Goal: Transaction & Acquisition: Obtain resource

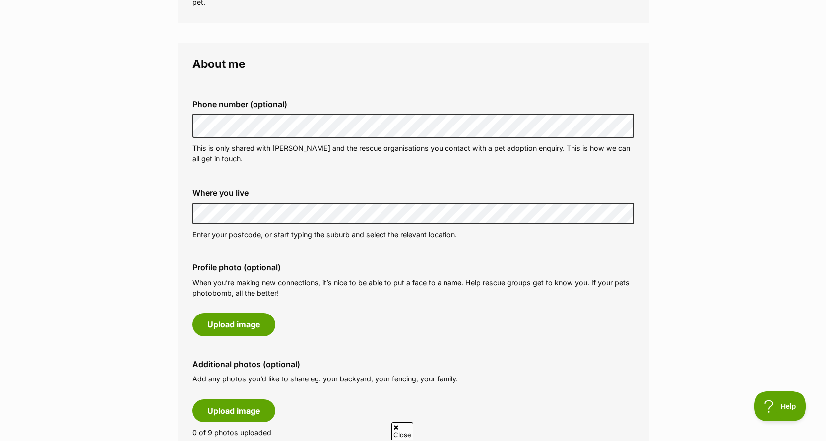
scroll to position [298, 0]
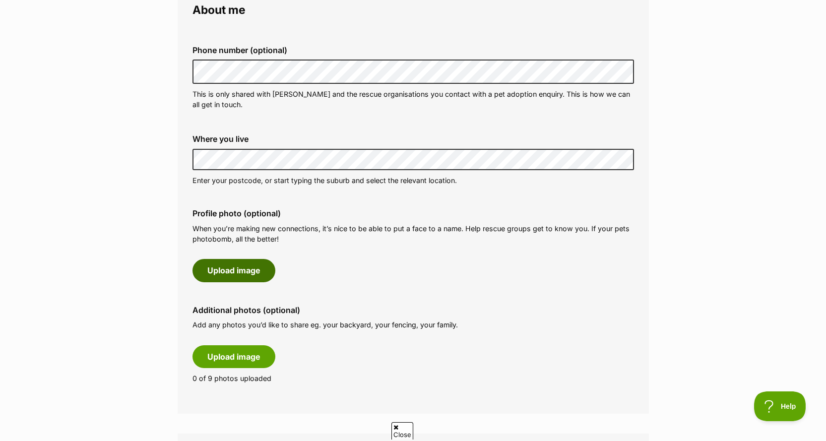
click at [220, 275] on button "Upload image" at bounding box center [233, 270] width 83 height 23
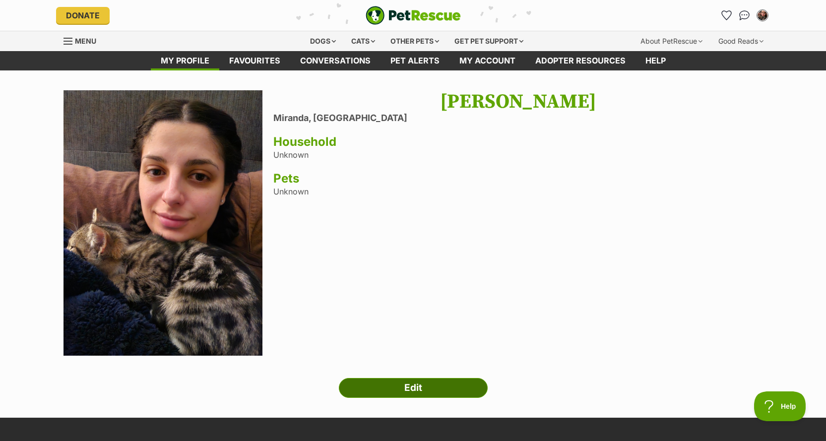
click at [436, 383] on link "Edit" at bounding box center [413, 388] width 149 height 20
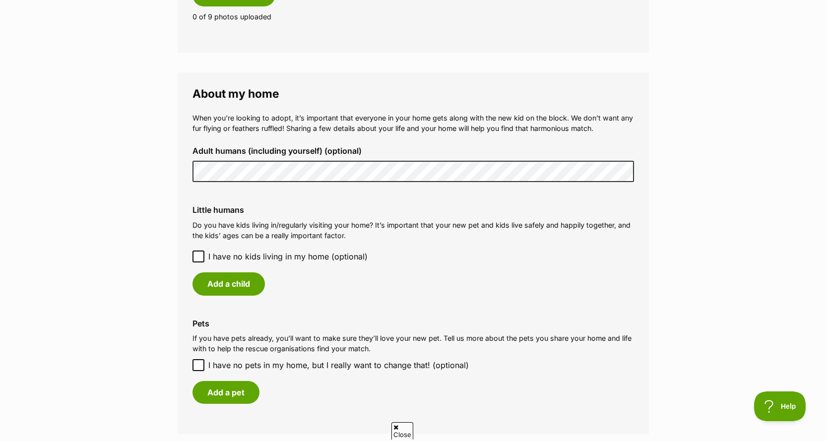
scroll to position [793, 0]
click at [200, 255] on icon at bounding box center [198, 255] width 6 height 4
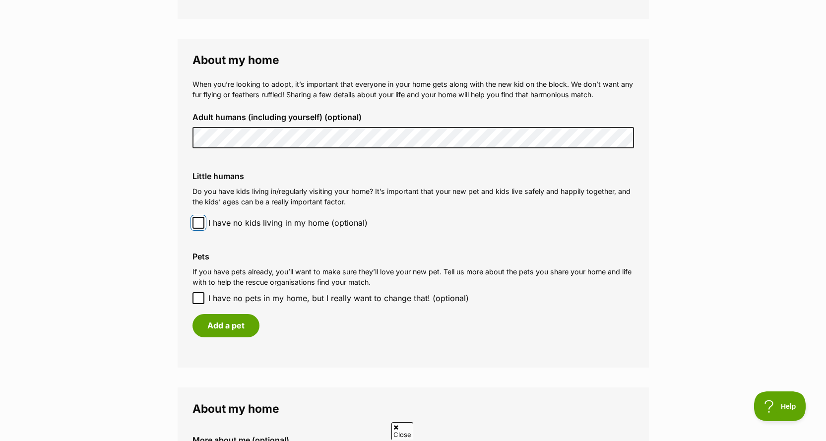
scroll to position [843, 0]
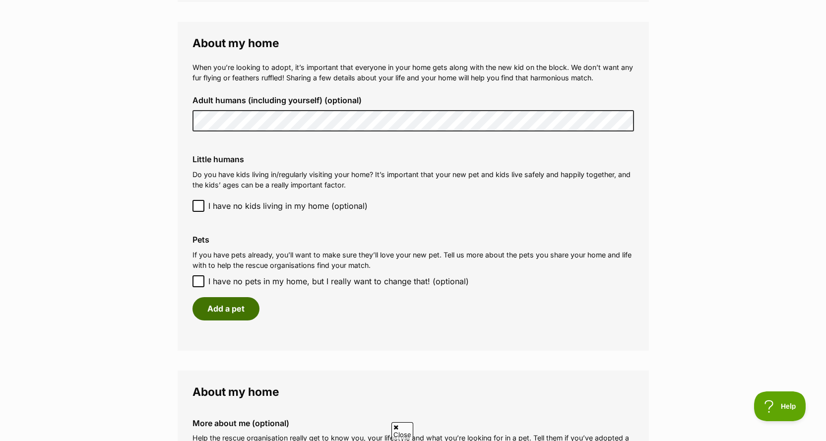
click at [238, 312] on button "Add a pet" at bounding box center [225, 308] width 67 height 23
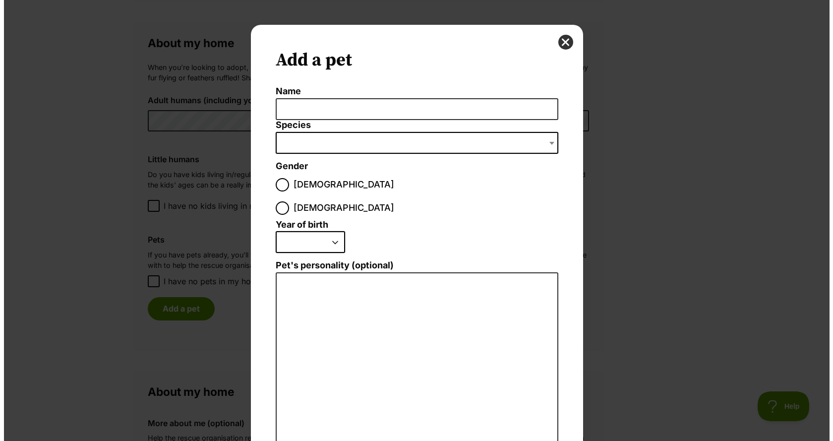
scroll to position [0, 0]
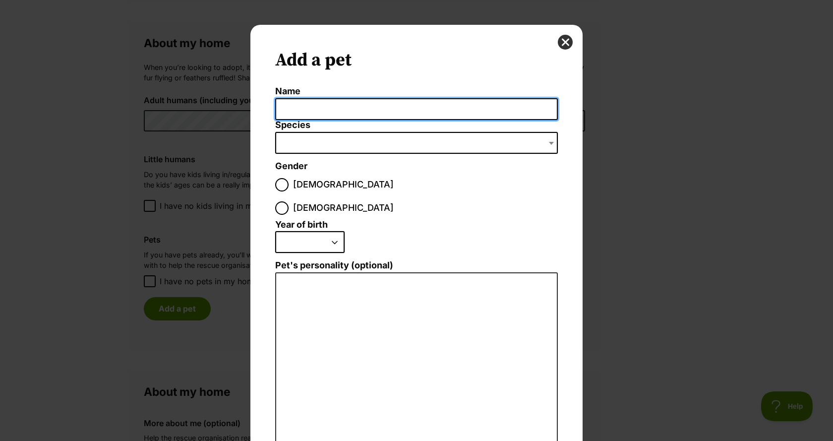
click at [311, 108] on input "Name" at bounding box center [416, 109] width 283 height 22
type input "Maggiesmith"
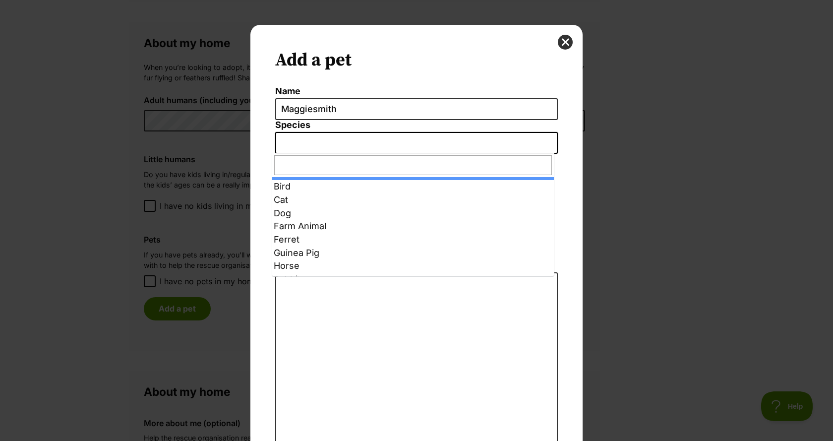
click at [330, 133] on span "Dialog Window - Close (Press escape to close)" at bounding box center [416, 143] width 283 height 22
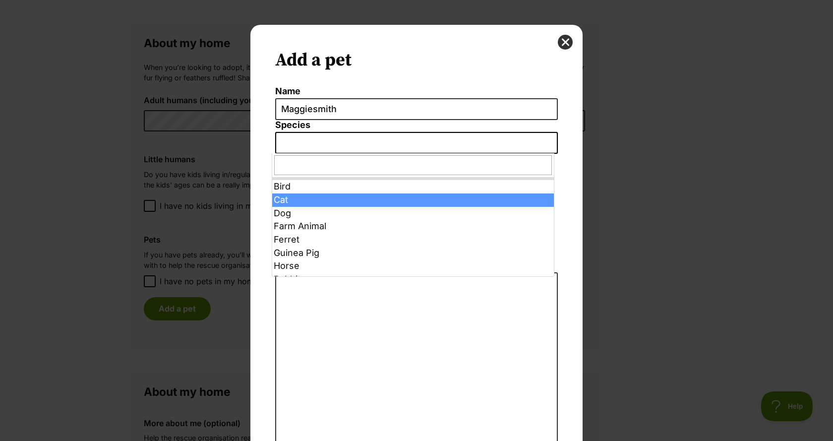
select select "2"
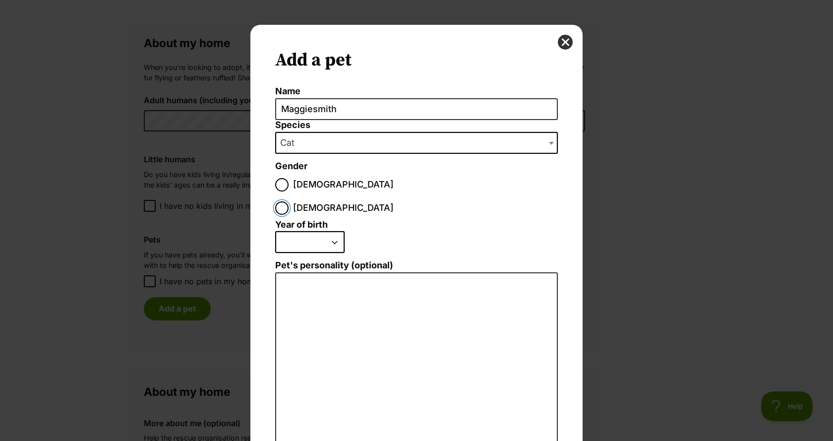
click at [289, 201] on input "Female" at bounding box center [281, 207] width 13 height 13
radio input "true"
click at [318, 231] on select "2025 2024 2023 2022 2021 2020 2019 2018 2017 2016 2015 2014 2013 2012 2011 2010…" at bounding box center [309, 242] width 69 height 22
select select "2025"
click at [275, 231] on select "2025 2024 2023 2022 2021 2020 2019 2018 2017 2016 2015 2014 2013 2012 2011 2010…" at bounding box center [309, 242] width 69 height 22
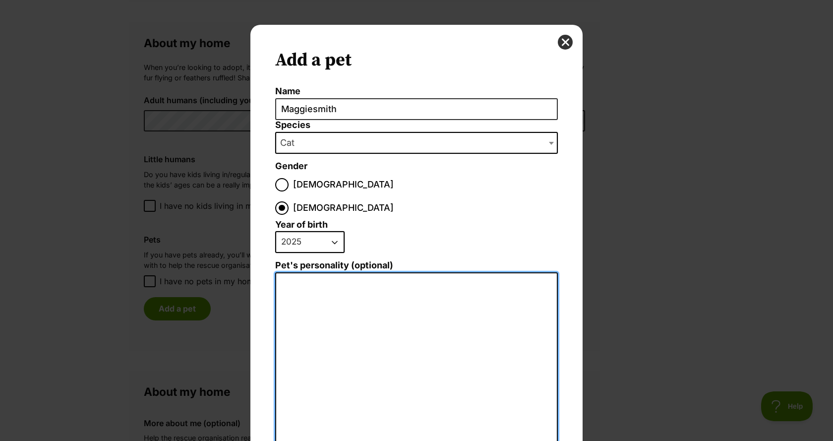
click at [349, 272] on textarea "Pet's personality (optional)" at bounding box center [416, 380] width 283 height 217
click at [484, 272] on textarea "Maggiesmith is a playful, loving kitten! She loves water (weirdo)" at bounding box center [416, 380] width 283 height 217
click at [433, 280] on textarea "Maggiesmith is a playful, loving kitten! She loves playing in water (weirdo)" at bounding box center [416, 380] width 283 height 217
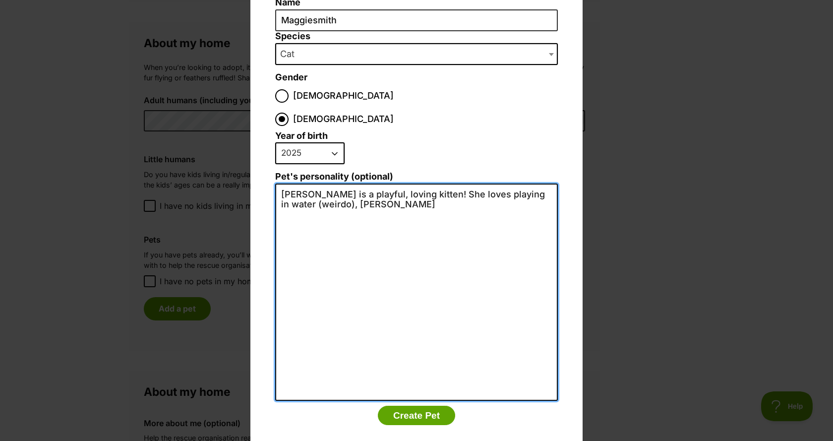
scroll to position [89, 0]
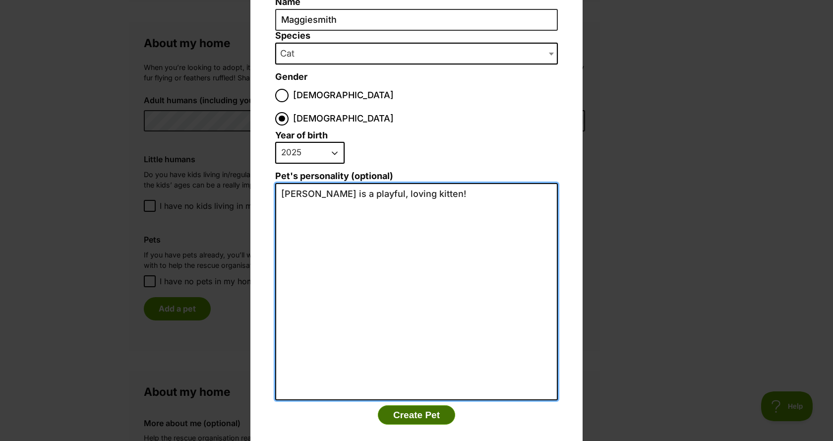
type textarea "Maggiesmith is a playful, loving kitten!"
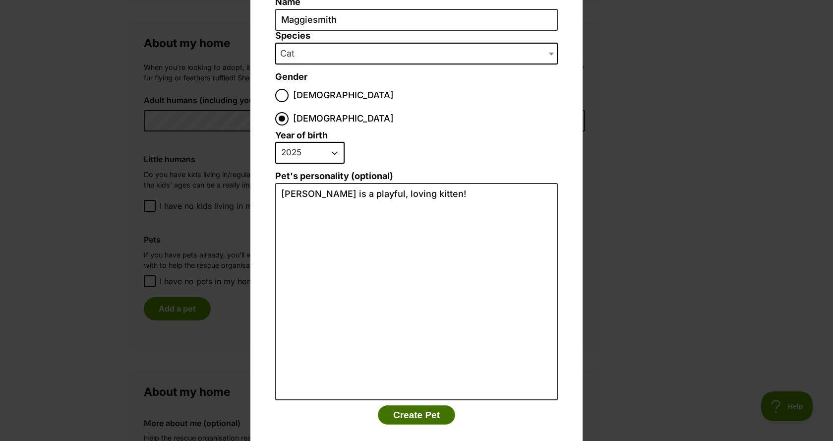
click at [411, 405] on button "Create Pet" at bounding box center [416, 415] width 77 height 20
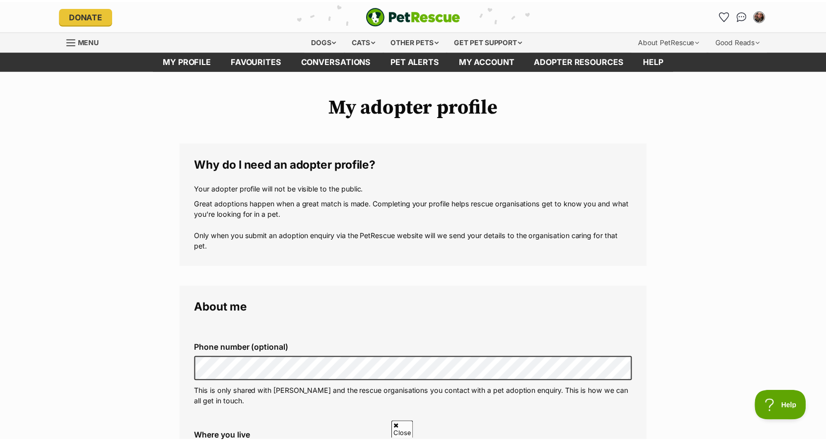
scroll to position [843, 0]
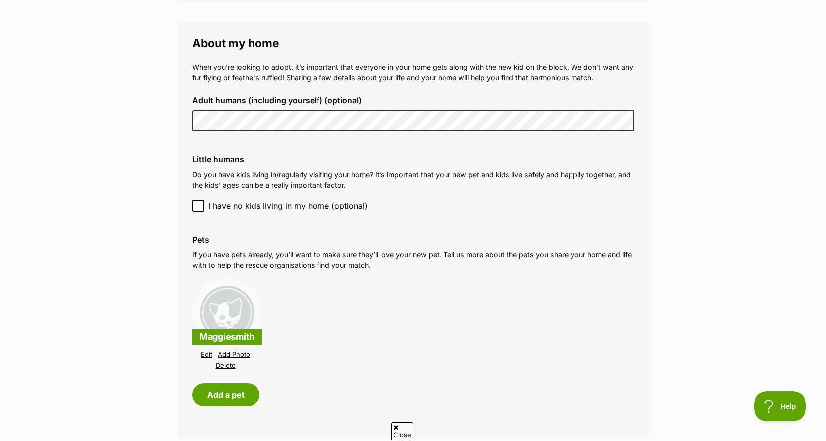
click at [229, 353] on link "Add Photo" at bounding box center [234, 354] width 32 height 7
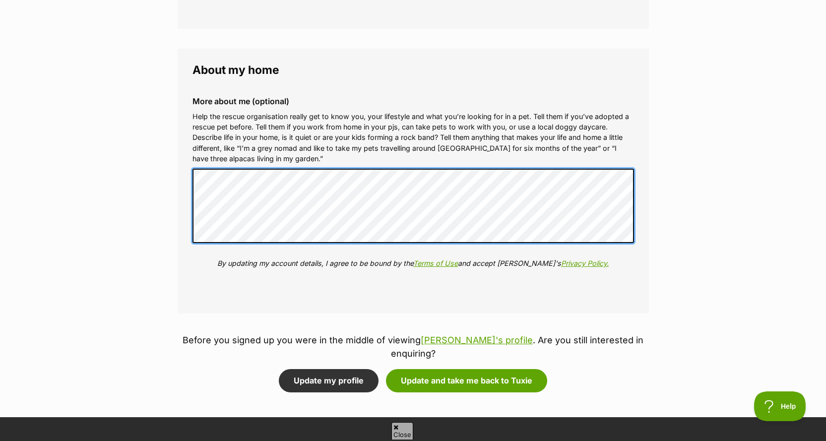
scroll to position [1289, 0]
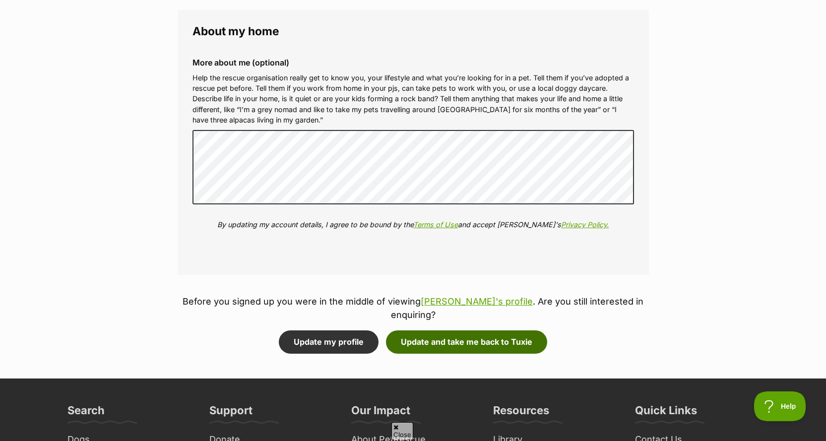
click at [464, 332] on button "Update and take me back to Tuxie" at bounding box center [466, 341] width 161 height 23
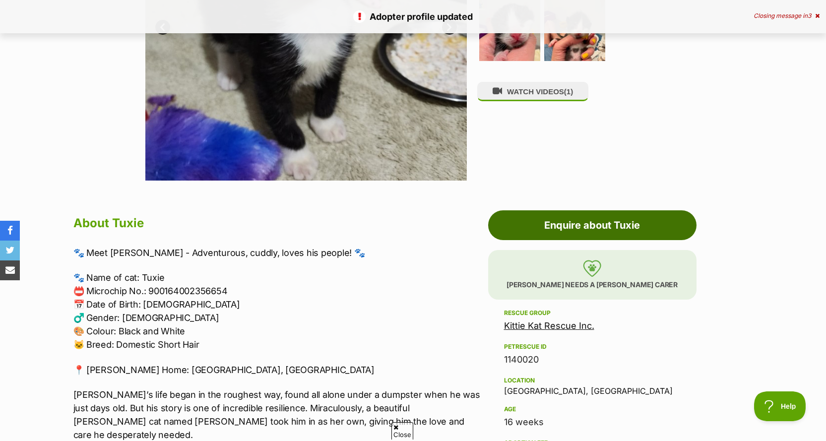
click at [608, 225] on link "Enquire about Tuxie" at bounding box center [592, 225] width 208 height 30
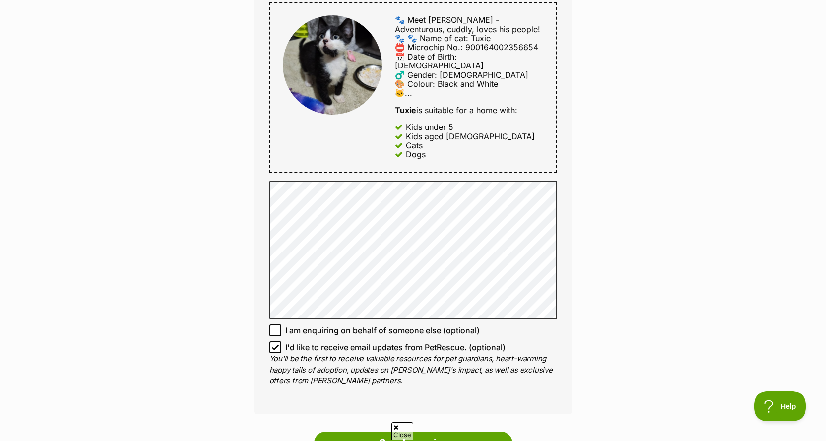
scroll to position [496, 0]
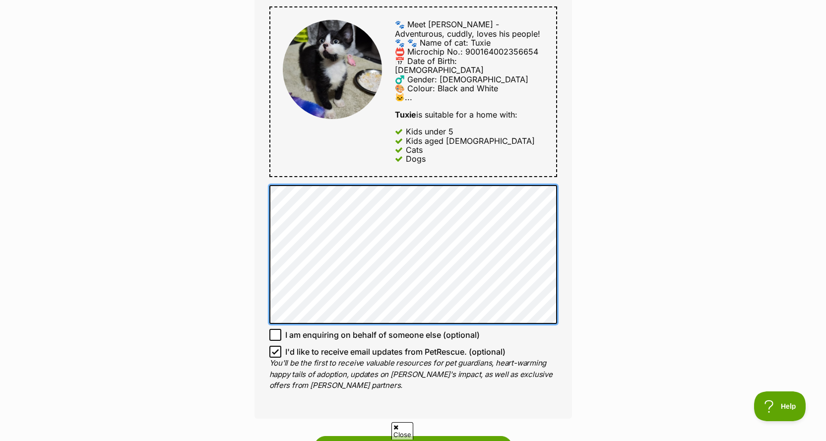
click at [267, 182] on div "Full name Laura Haig Email We require this to be able to send you communication…" at bounding box center [412, 81] width 317 height 676
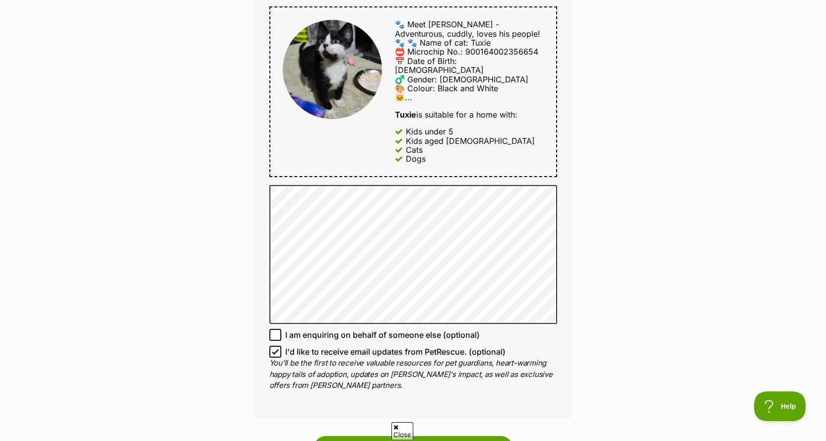
click at [274, 350] on icon at bounding box center [275, 352] width 6 height 4
click at [274, 346] on input "I'd like to receive email updates from PetRescue. (optional)" at bounding box center [275, 352] width 12 height 12
checkbox input "false"
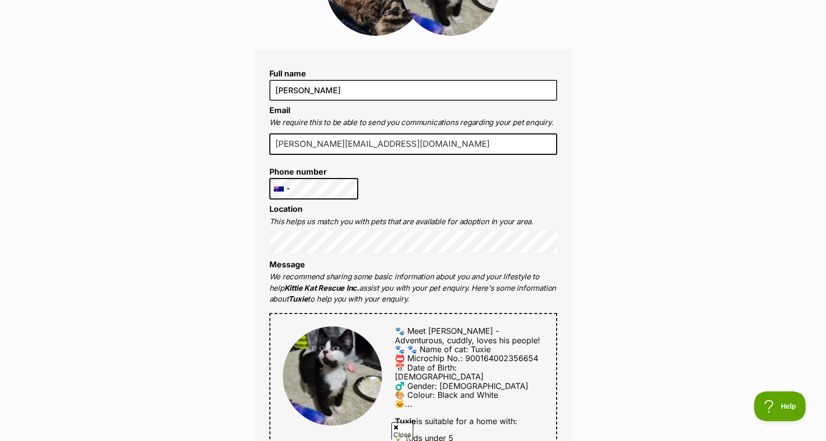
scroll to position [198, 0]
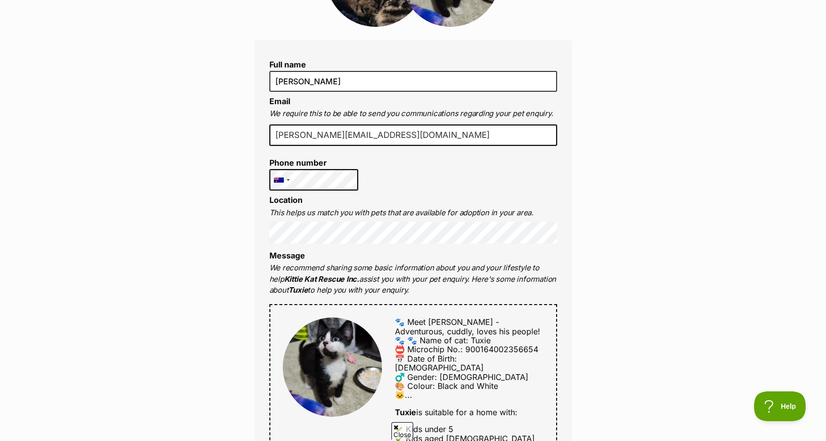
click at [268, 221] on div "Full name Laura Haig Email We require this to be able to send you communication…" at bounding box center [412, 378] width 317 height 676
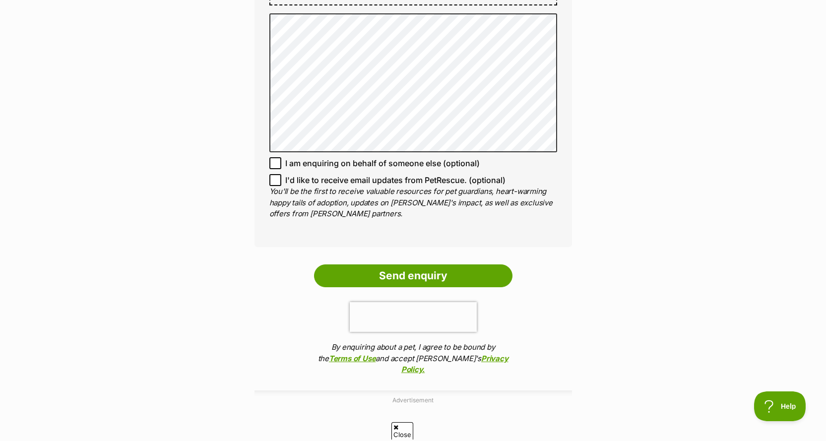
scroll to position [645, 0]
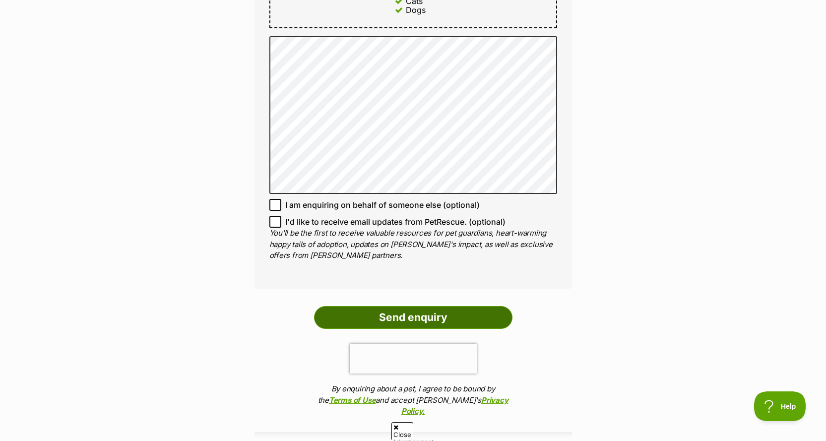
click at [394, 311] on input "Send enquiry" at bounding box center [413, 317] width 198 height 23
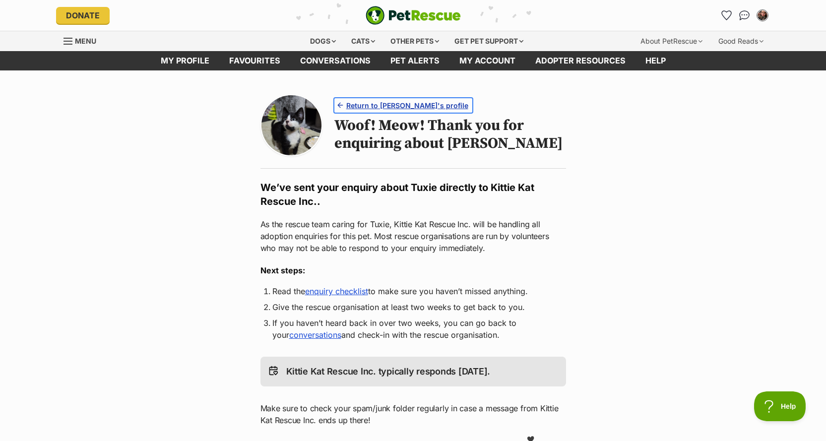
click at [395, 102] on span "Return to Tuxie's profile" at bounding box center [407, 105] width 122 height 10
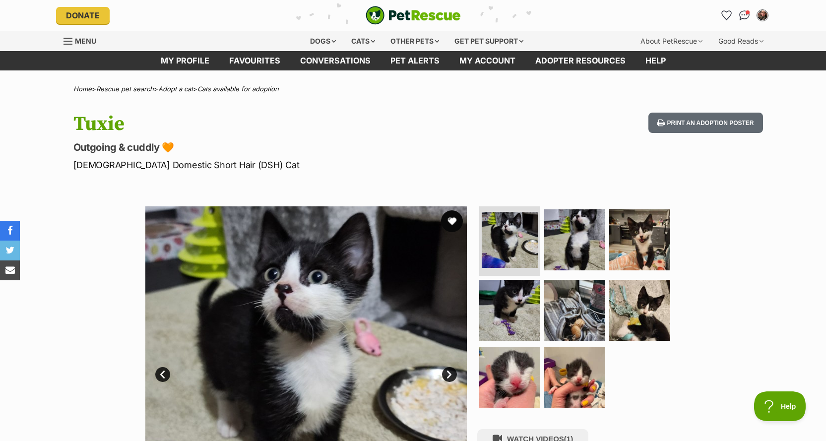
click at [458, 224] on button "favourite" at bounding box center [452, 221] width 22 height 22
click at [741, 11] on img "Conversations" at bounding box center [743, 15] width 13 height 13
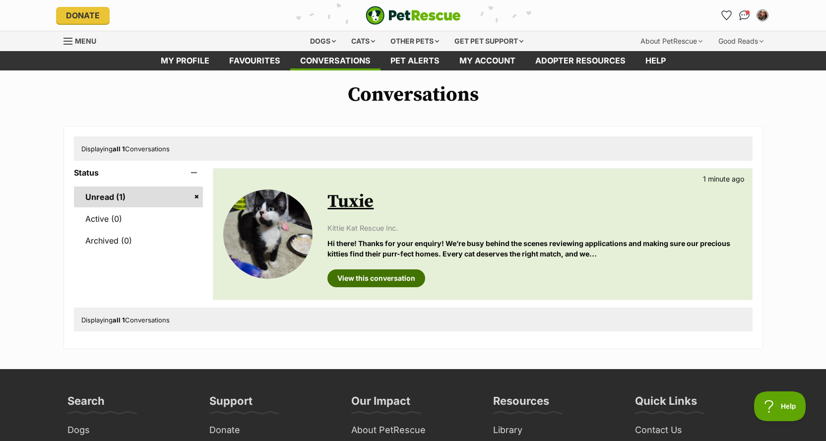
click at [410, 269] on link "View this conversation" at bounding box center [376, 278] width 98 height 18
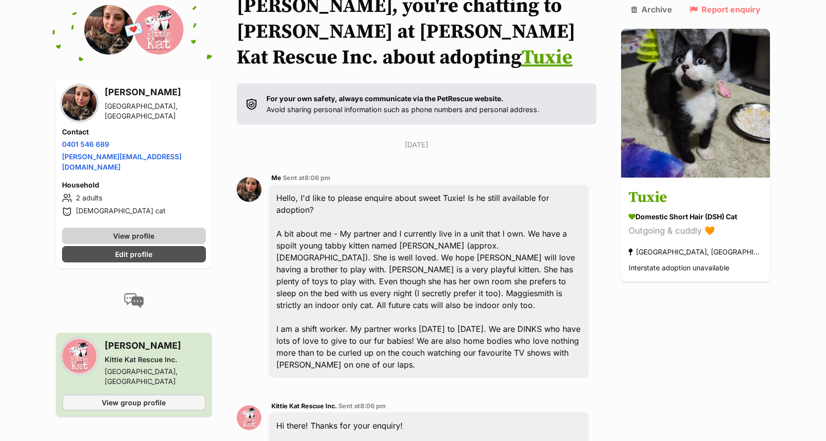
scroll to position [73, 0]
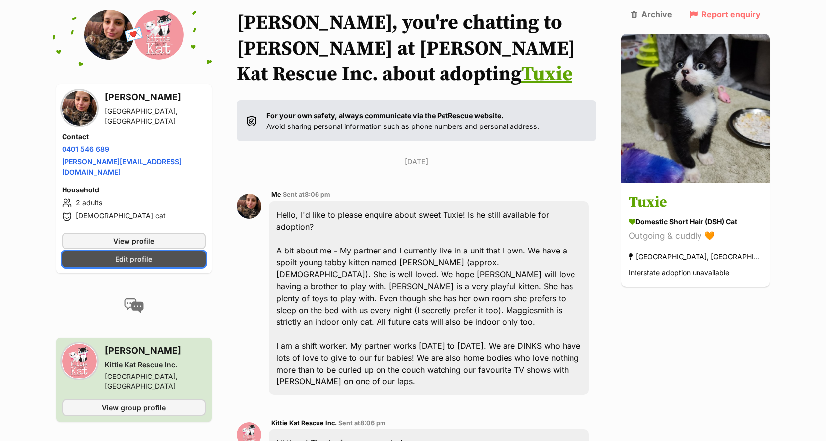
click at [152, 254] on span "Edit profile" at bounding box center [133, 259] width 37 height 10
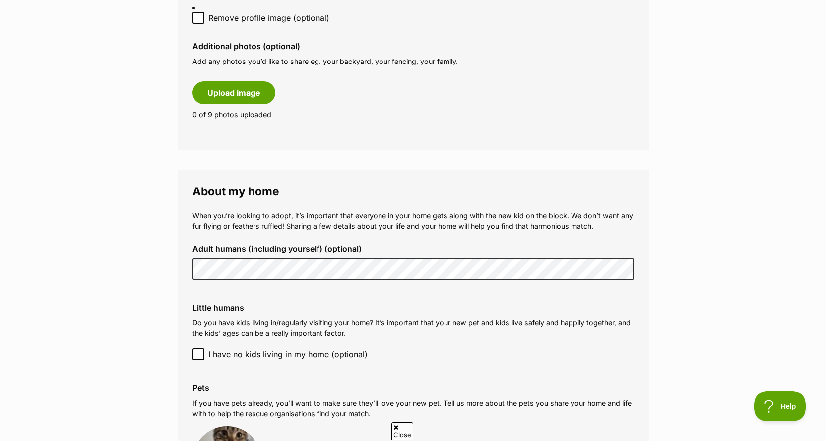
scroll to position [1041, 0]
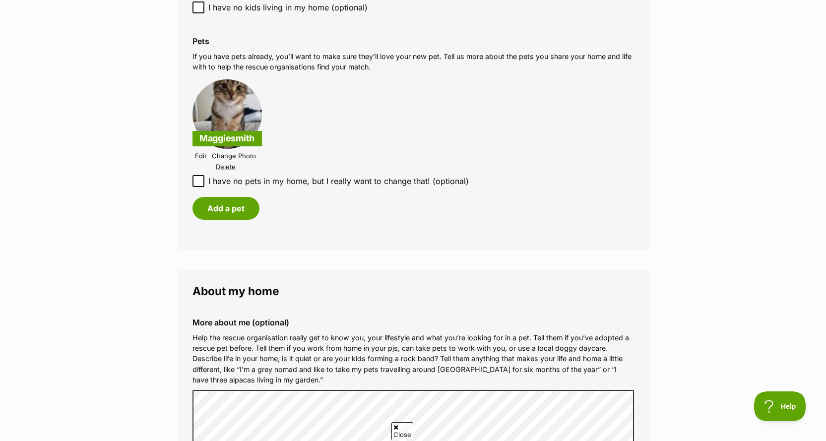
click at [231, 156] on link "Change Photo" at bounding box center [234, 155] width 44 height 7
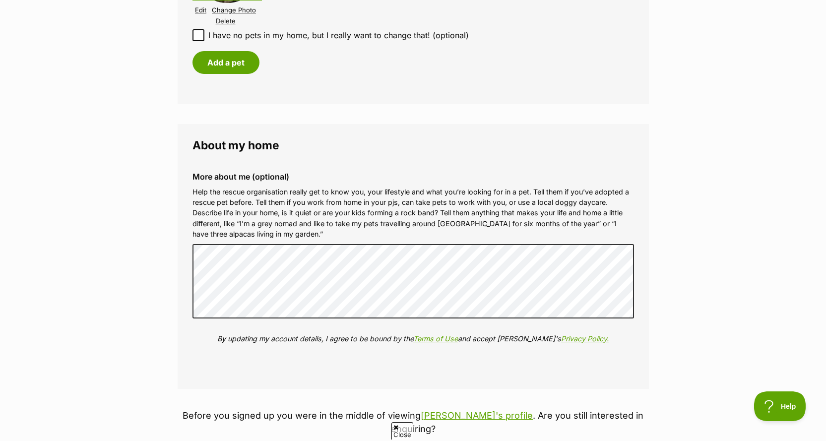
scroll to position [1240, 0]
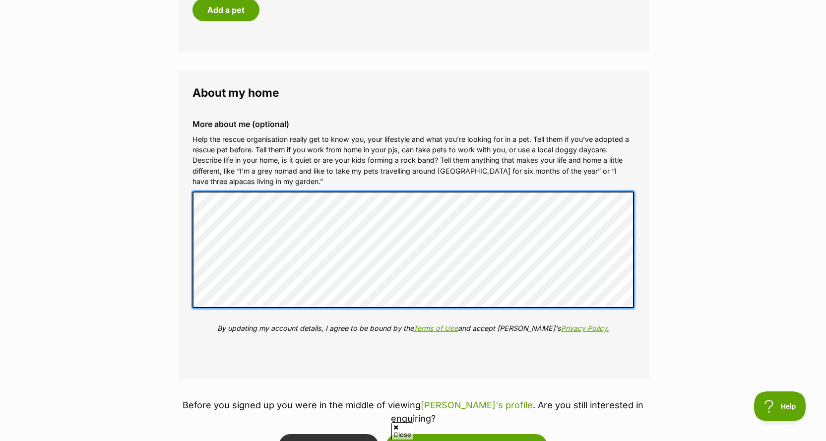
click at [181, 184] on fieldset "About my home More about me (optional) Help the rescue organisation really get …" at bounding box center [413, 224] width 471 height 307
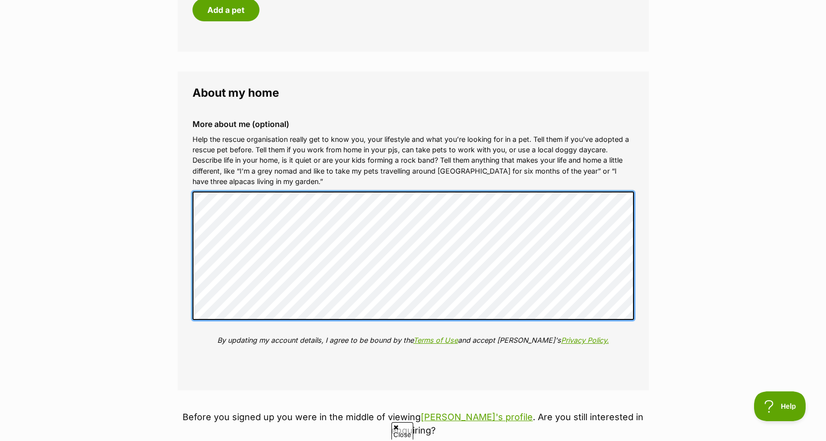
scroll to position [1438, 0]
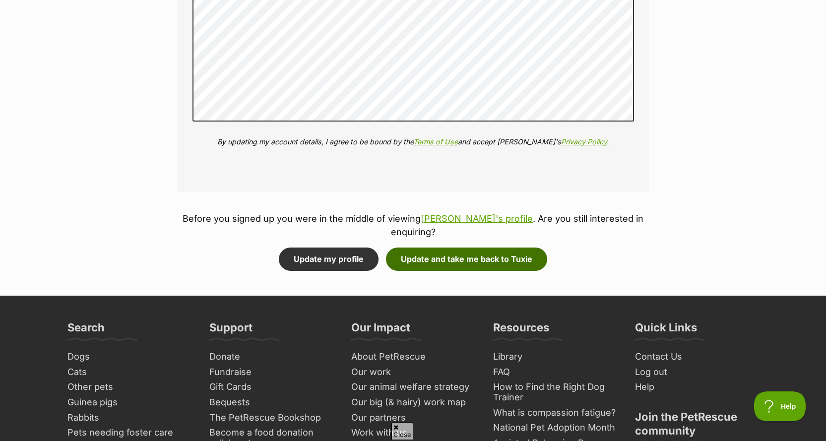
click at [401, 247] on button "Update and take me back to Tuxie" at bounding box center [466, 258] width 161 height 23
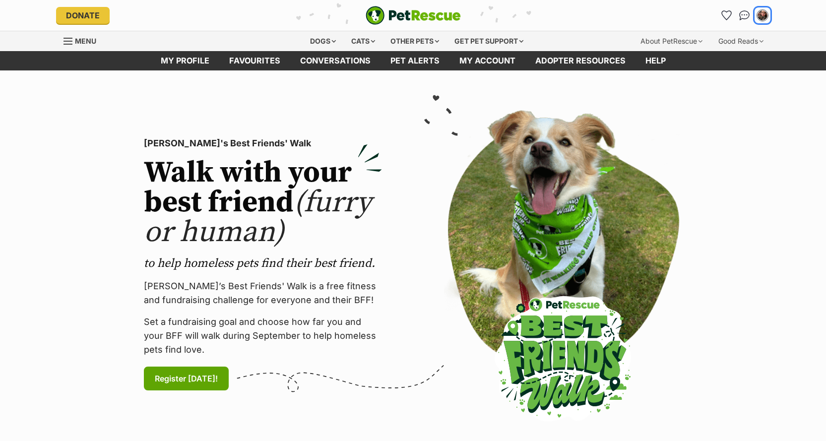
click at [764, 12] on img "My account" at bounding box center [762, 15] width 10 height 10
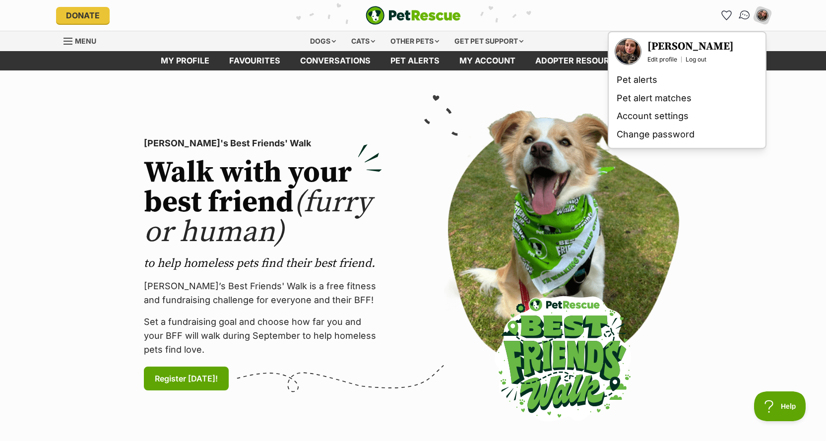
click at [747, 15] on img "Conversations" at bounding box center [743, 15] width 13 height 13
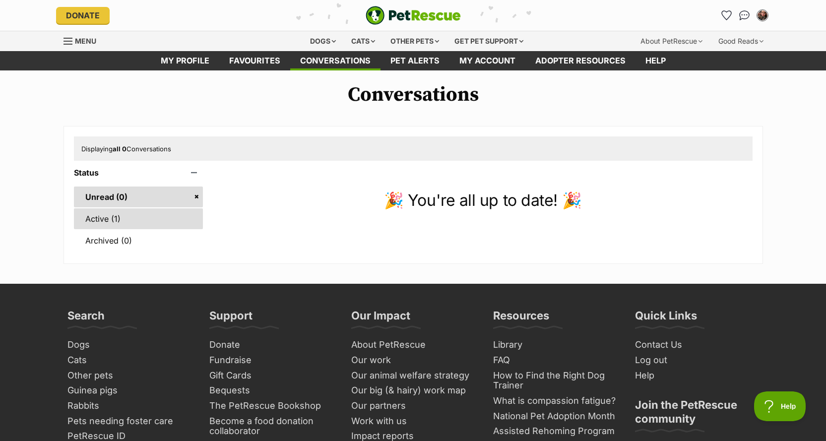
click at [130, 222] on link "Active (1)" at bounding box center [138, 218] width 129 height 21
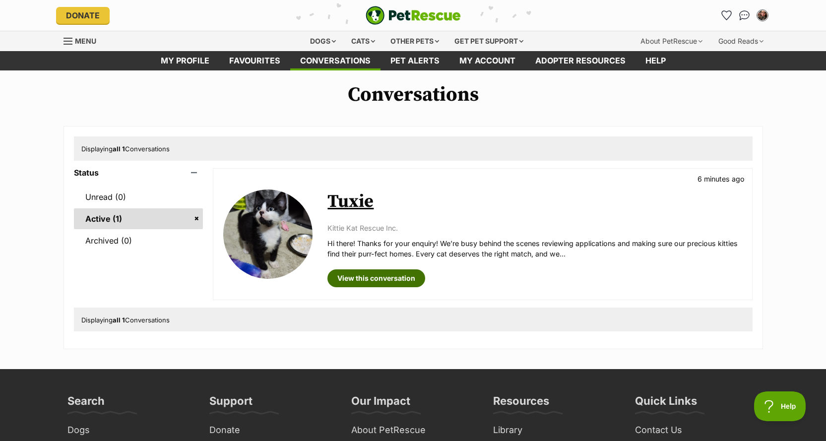
click at [395, 278] on link "View this conversation" at bounding box center [376, 278] width 98 height 18
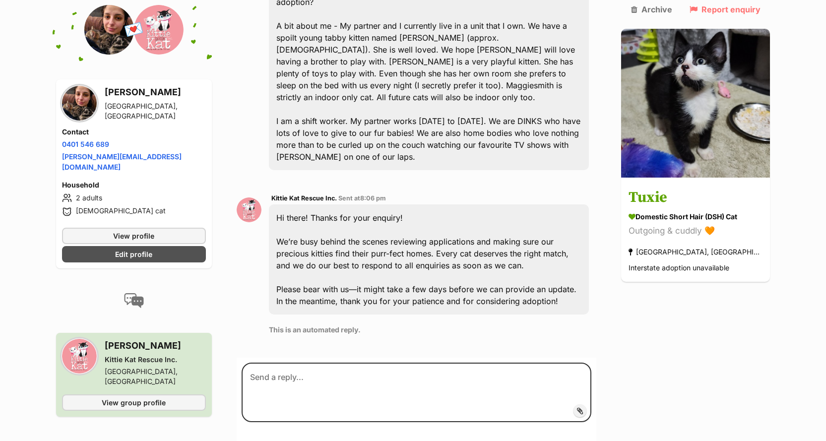
scroll to position [149, 0]
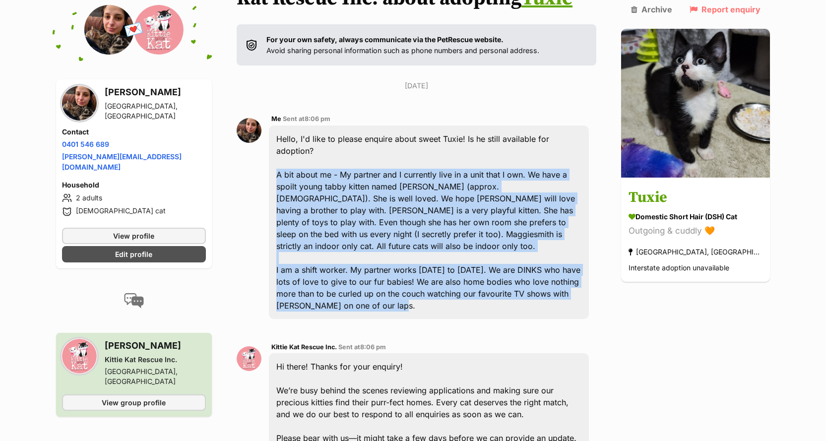
drag, startPoint x: 356, startPoint y: 285, endPoint x: 286, endPoint y: 163, distance: 140.4
click at [286, 163] on div "Hello, I'd like to please enquire about sweet Tuxie! Is he still available for …" at bounding box center [429, 221] width 320 height 193
copy div "A bit about me - My partner and I currently live in a unit that I own. We have …"
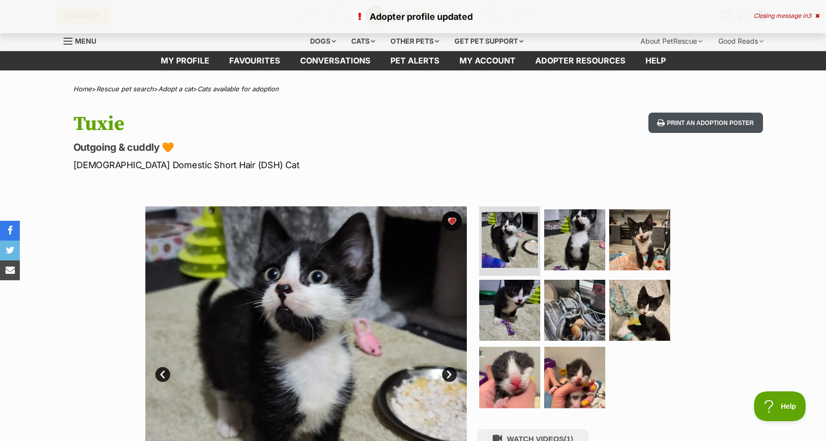
click at [734, 123] on button "Print an adoption poster" at bounding box center [705, 123] width 114 height 20
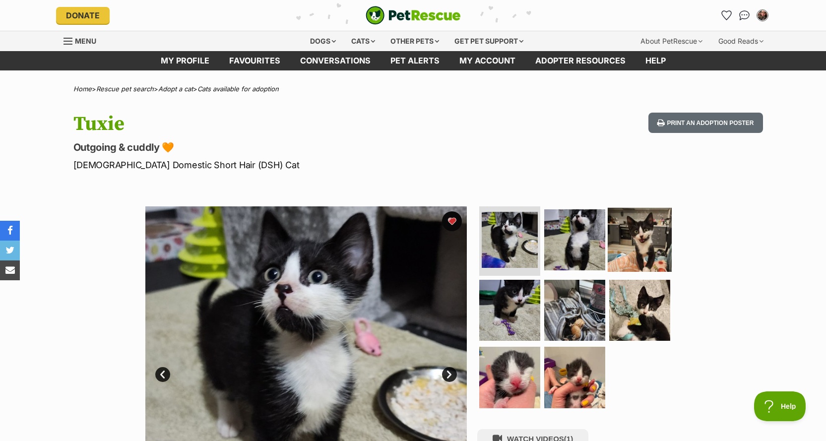
click at [617, 230] on img at bounding box center [640, 240] width 64 height 64
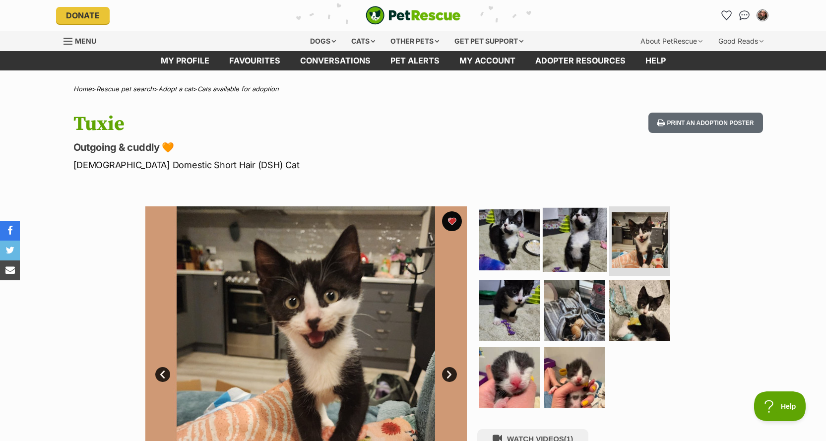
click at [583, 236] on img at bounding box center [575, 240] width 64 height 64
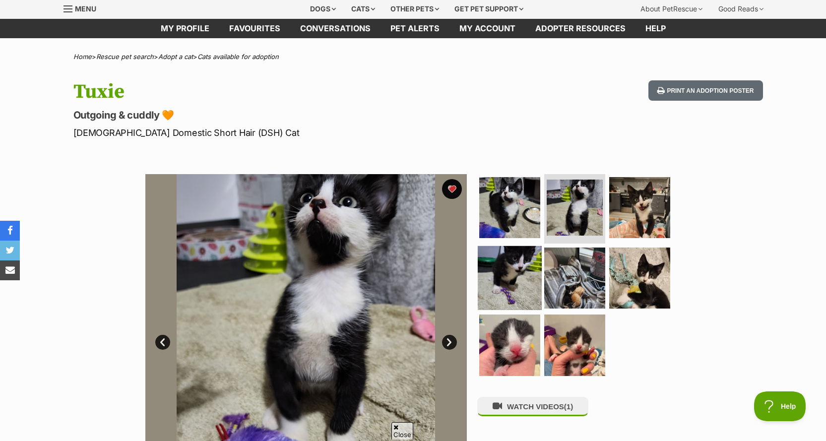
scroll to position [50, 0]
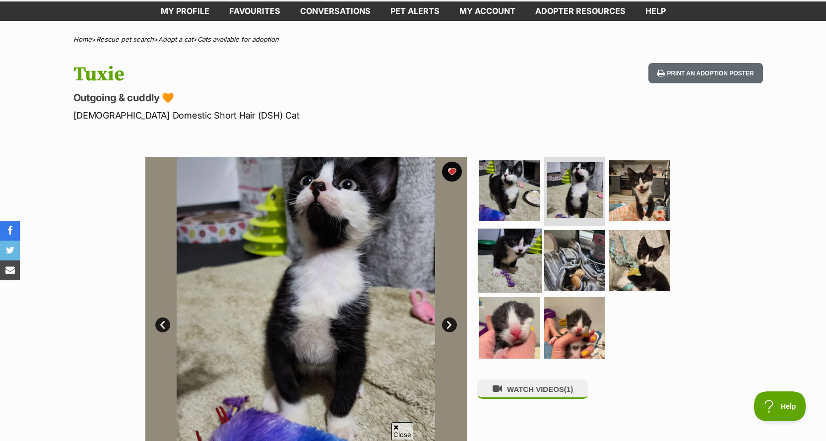
click at [501, 271] on img at bounding box center [510, 260] width 64 height 64
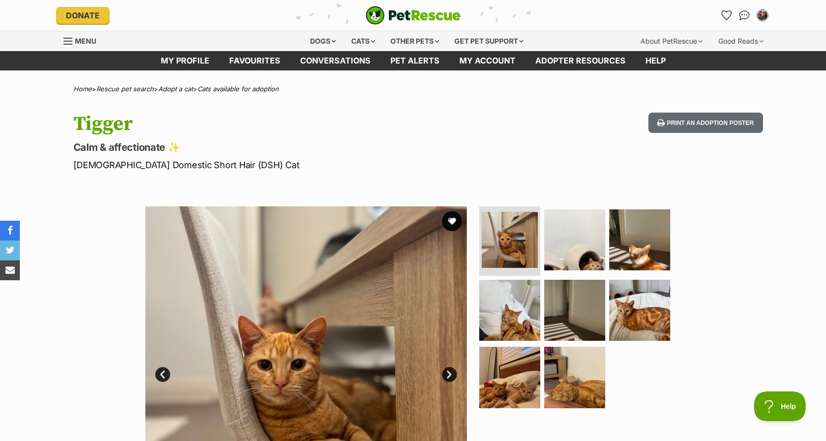
click at [479, 232] on ul at bounding box center [578, 310] width 203 height 208
click at [518, 235] on img at bounding box center [509, 239] width 59 height 59
click at [547, 232] on img at bounding box center [575, 240] width 64 height 64
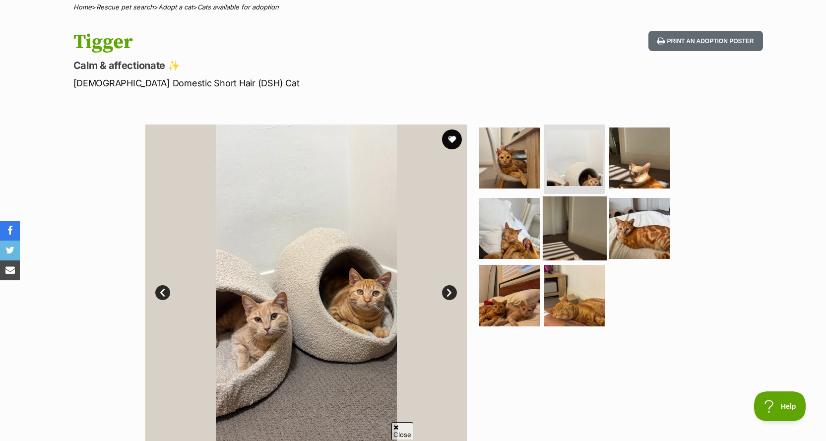
scroll to position [99, 0]
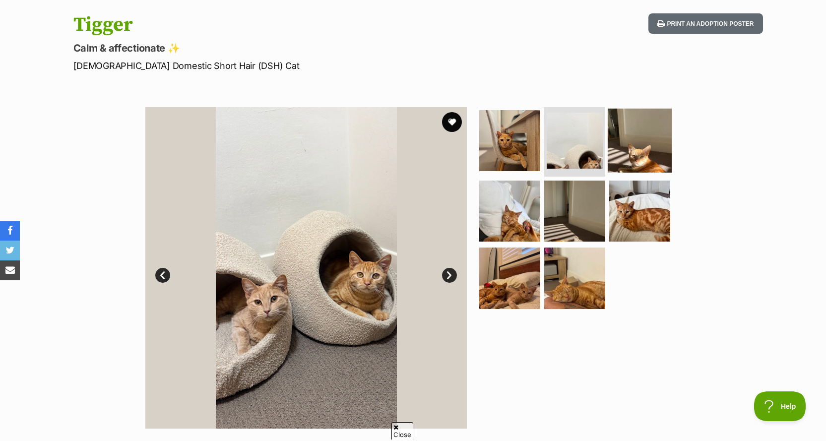
click at [630, 138] on img at bounding box center [640, 141] width 64 height 64
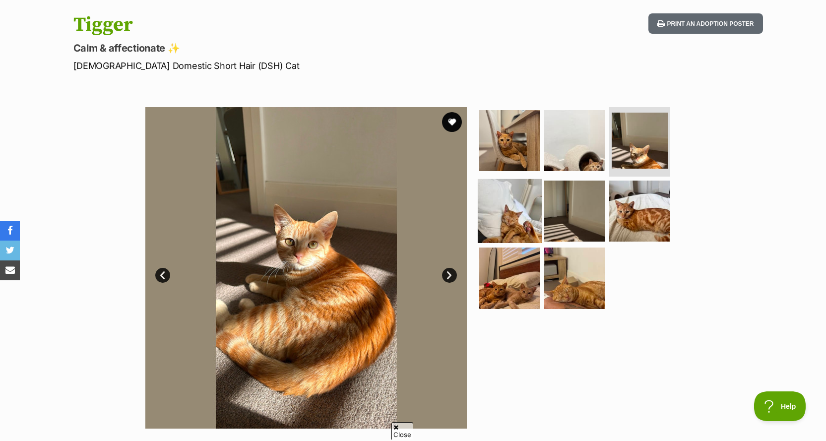
click at [498, 214] on img at bounding box center [510, 211] width 64 height 64
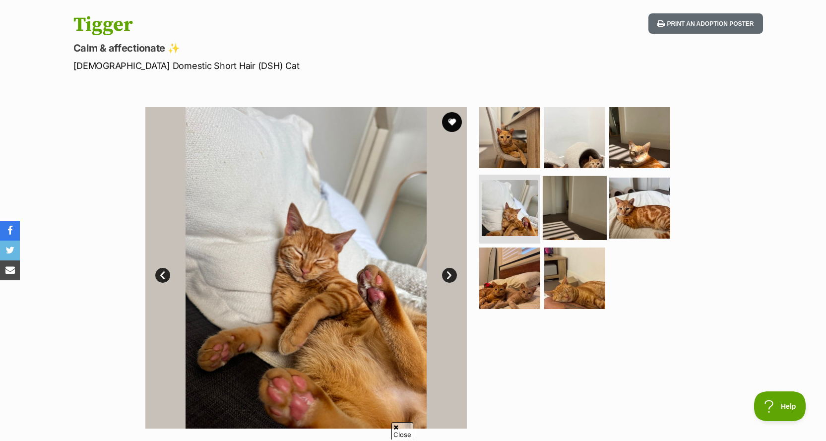
click at [580, 220] on img at bounding box center [575, 208] width 64 height 64
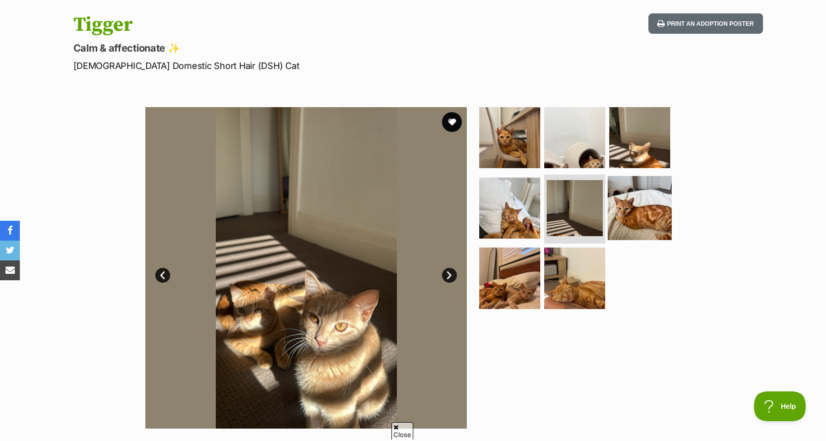
click at [620, 208] on img at bounding box center [640, 208] width 64 height 64
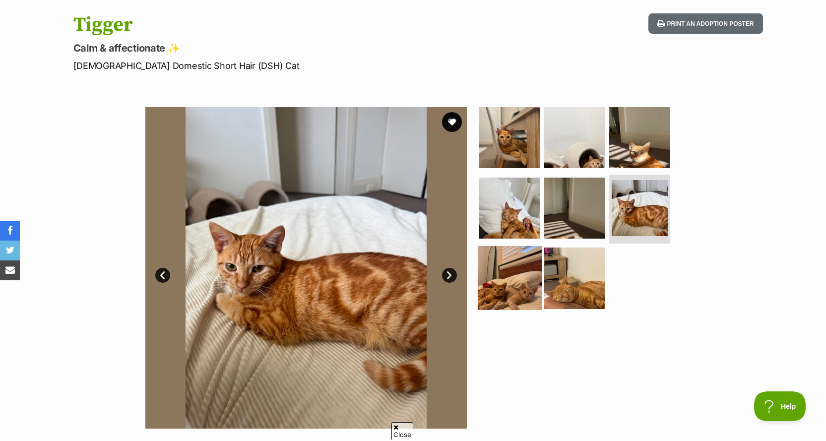
click at [502, 289] on img at bounding box center [510, 278] width 64 height 64
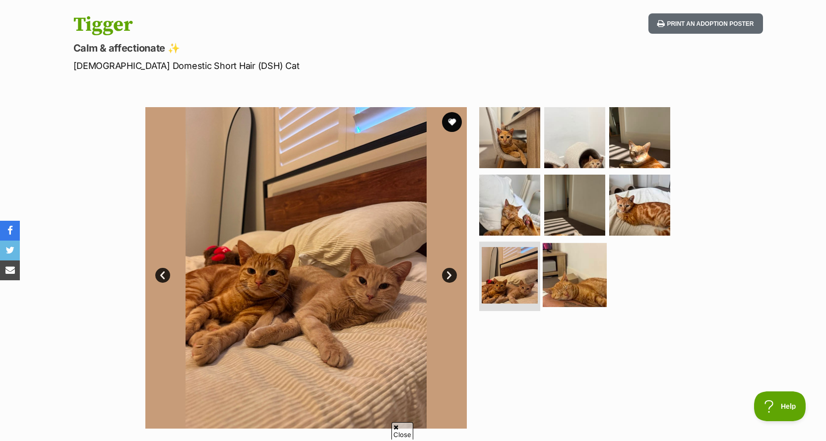
click at [570, 275] on img at bounding box center [575, 275] width 64 height 64
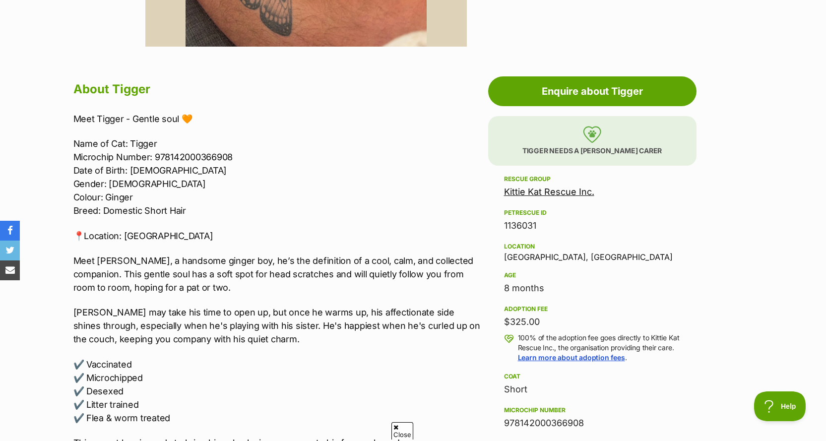
scroll to position [496, 0]
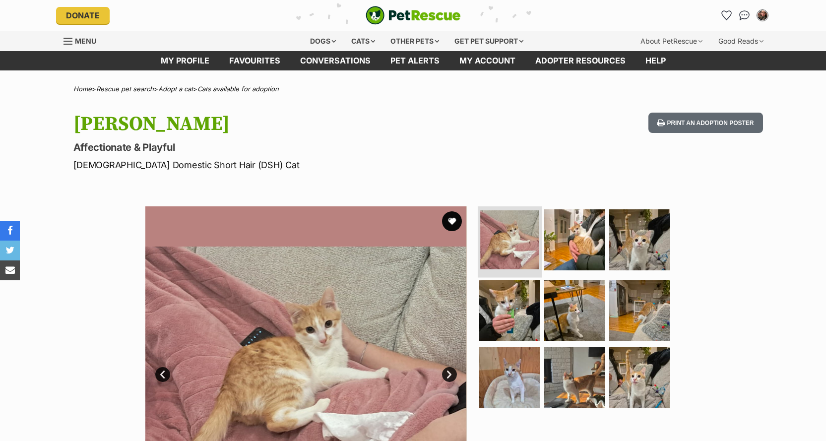
click at [532, 244] on img at bounding box center [509, 239] width 59 height 59
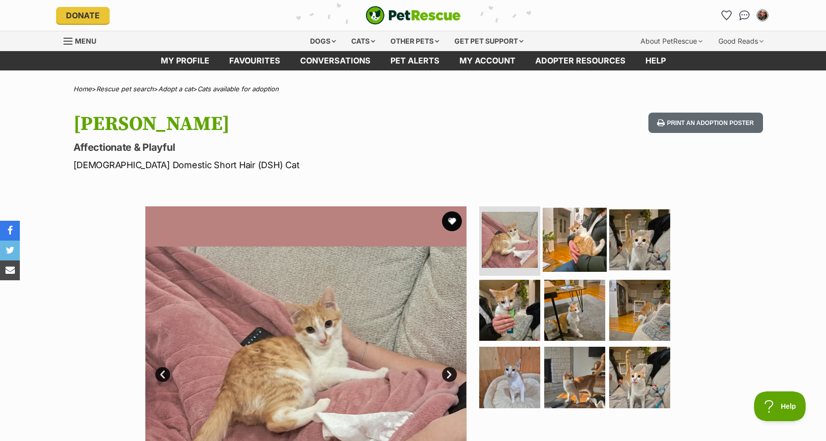
click at [554, 241] on img at bounding box center [575, 240] width 64 height 64
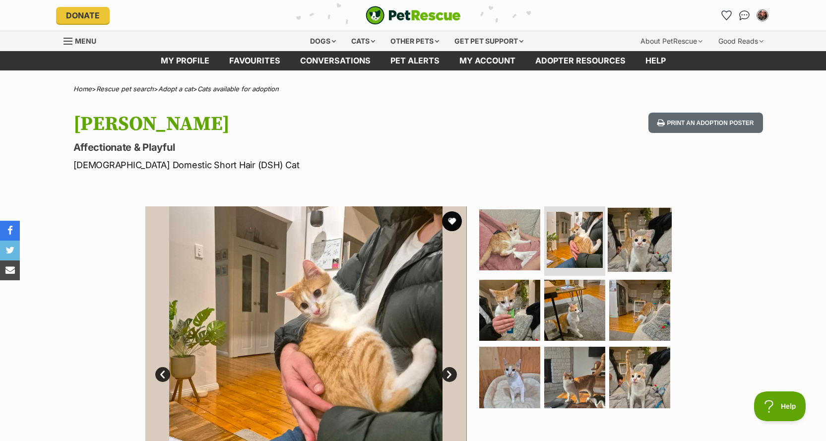
click at [613, 236] on img at bounding box center [640, 240] width 64 height 64
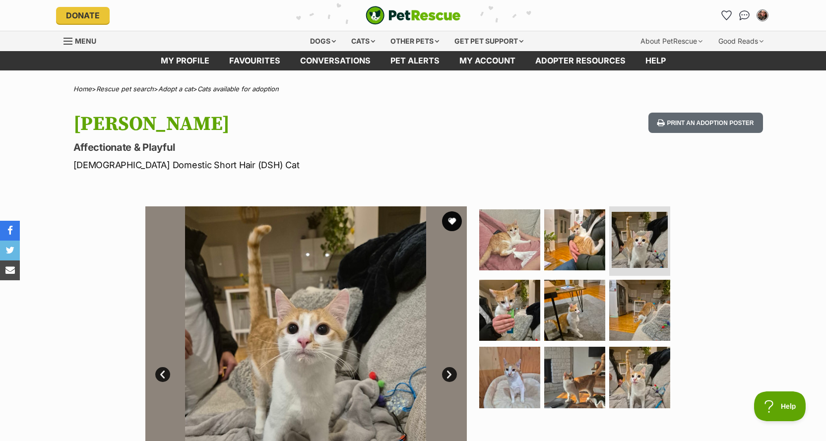
scroll to position [50, 0]
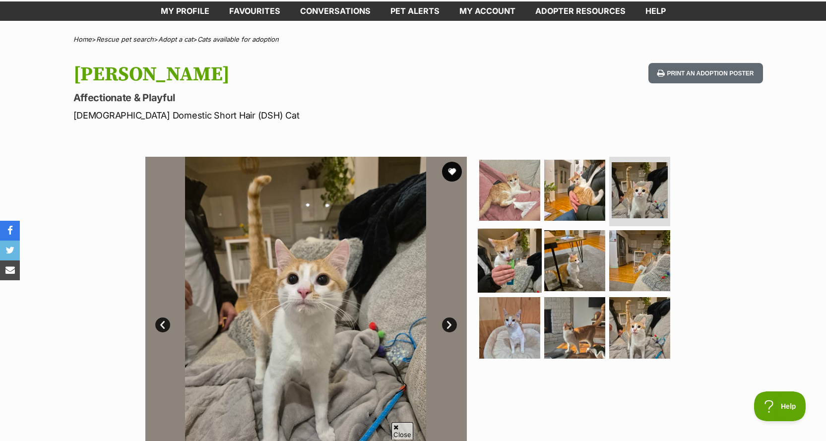
click at [510, 259] on img at bounding box center [510, 260] width 64 height 64
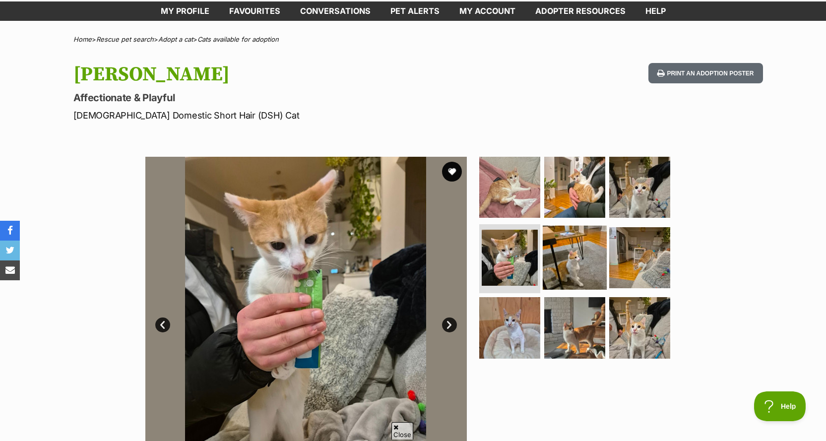
click at [574, 250] on img at bounding box center [575, 257] width 64 height 64
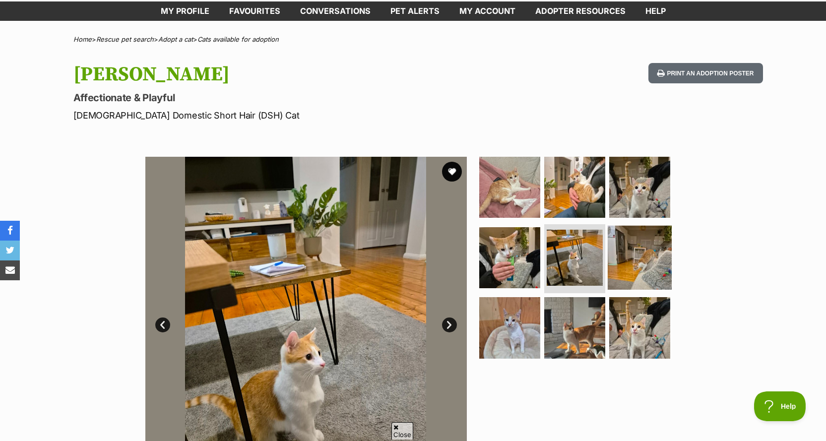
click at [616, 250] on img at bounding box center [640, 257] width 64 height 64
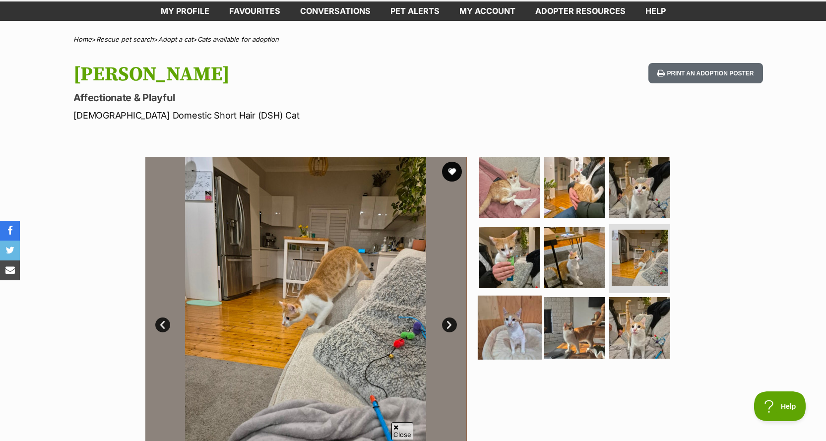
click at [513, 322] on img at bounding box center [510, 328] width 64 height 64
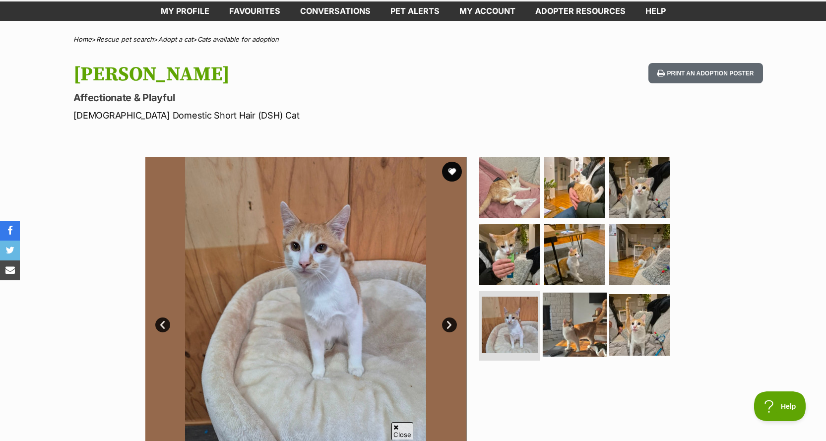
click at [574, 322] on img at bounding box center [575, 325] width 64 height 64
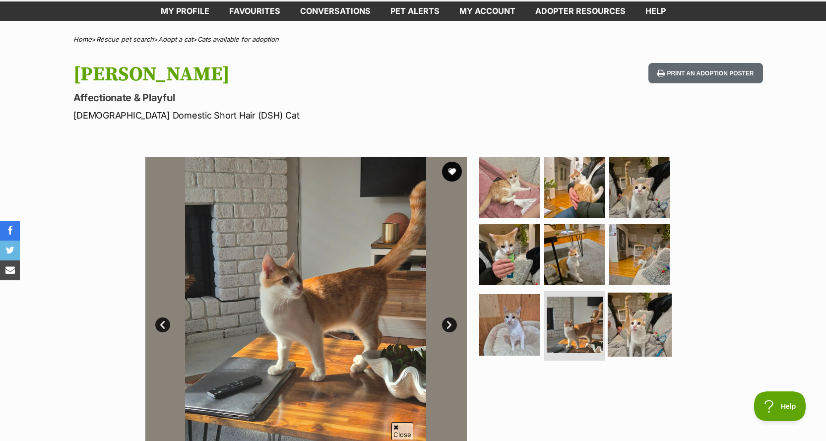
click at [629, 324] on img at bounding box center [640, 325] width 64 height 64
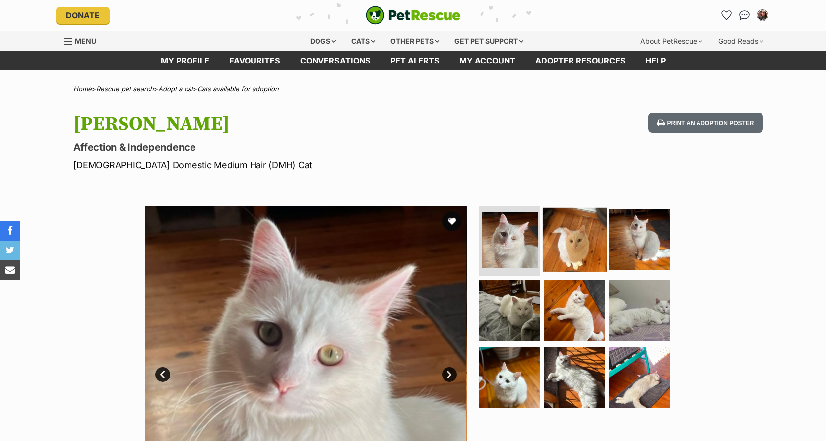
click at [592, 242] on img at bounding box center [575, 240] width 64 height 64
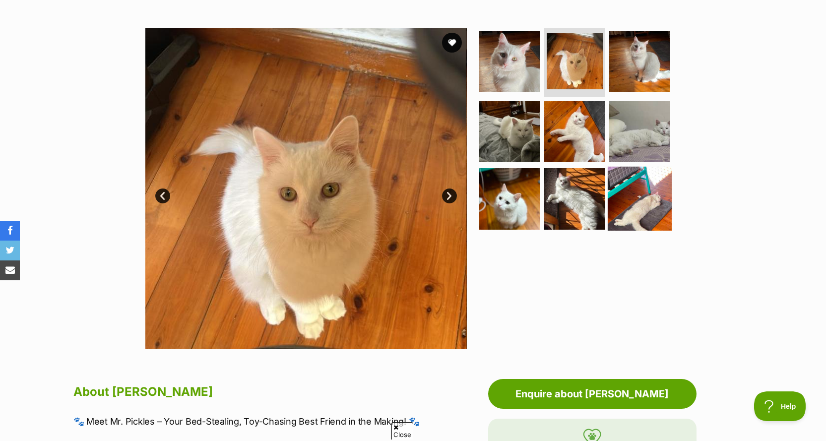
scroll to position [198, 0]
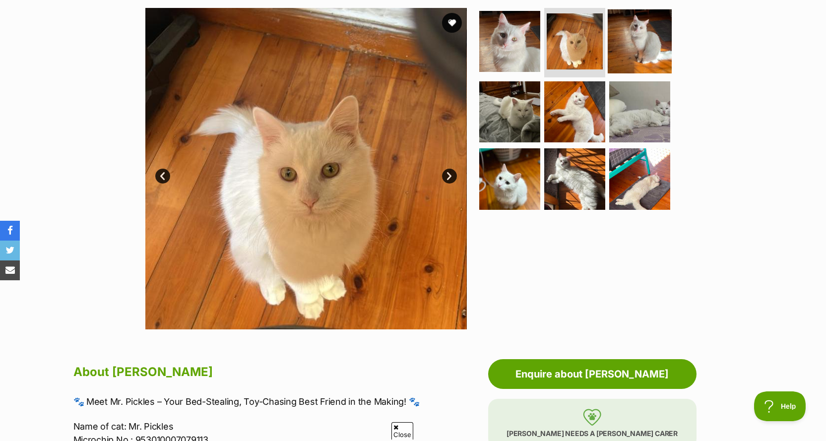
click at [648, 27] on img at bounding box center [640, 41] width 64 height 64
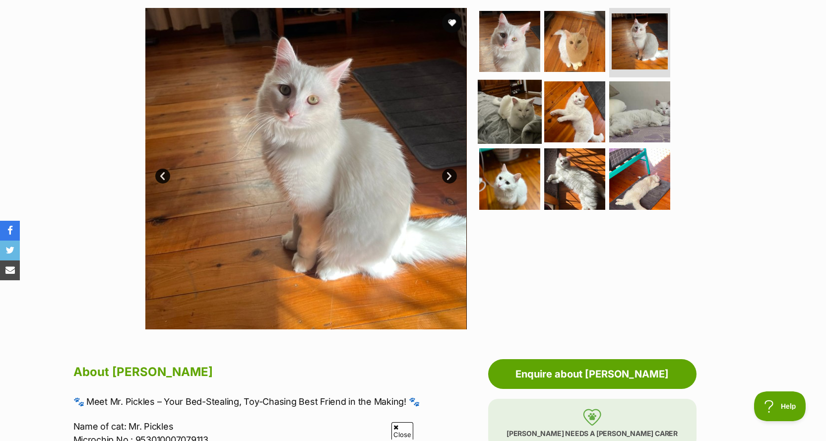
click at [504, 108] on img at bounding box center [510, 111] width 64 height 64
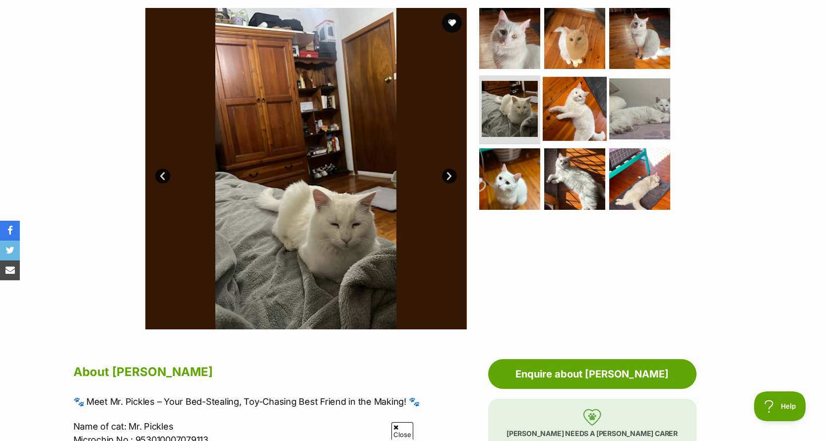
click at [576, 103] on img at bounding box center [575, 108] width 64 height 64
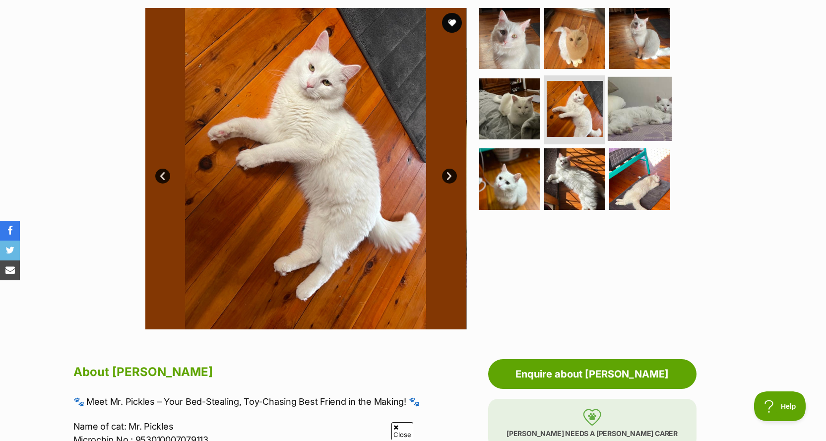
click at [636, 104] on img at bounding box center [640, 108] width 64 height 64
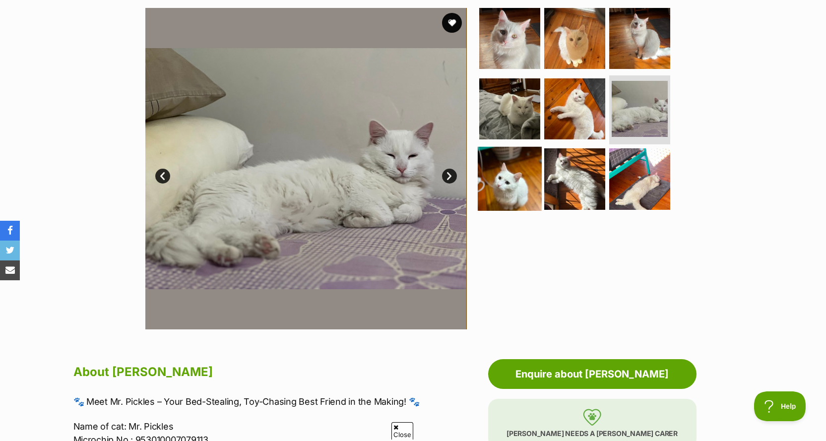
click at [499, 172] on img at bounding box center [510, 179] width 64 height 64
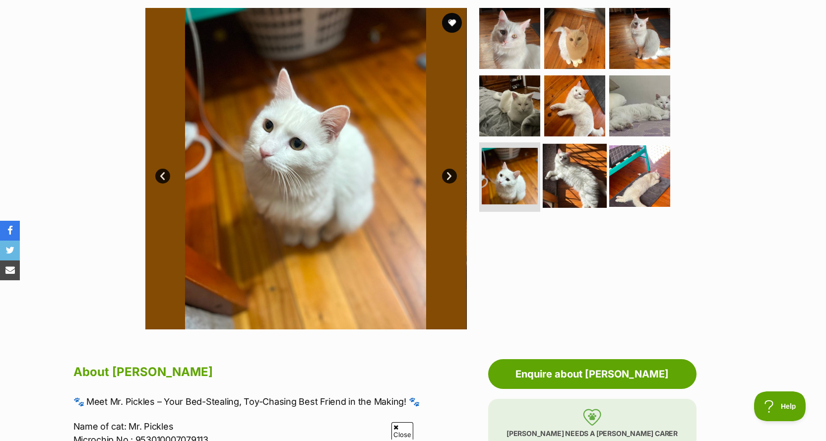
click at [571, 172] on img at bounding box center [575, 176] width 64 height 64
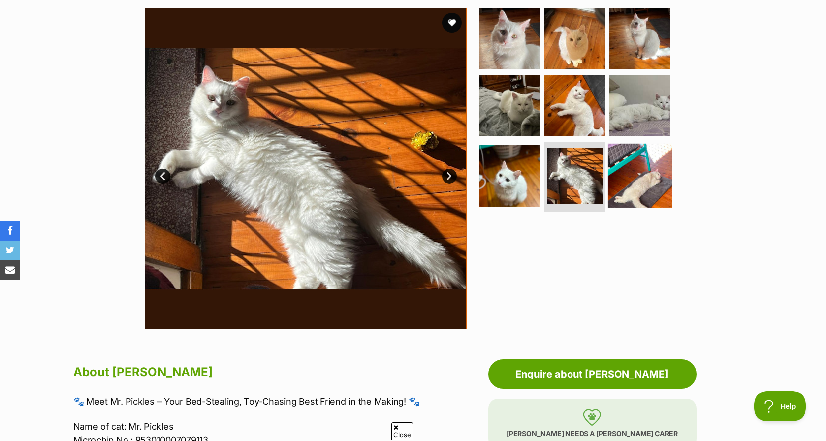
click at [632, 176] on img at bounding box center [640, 176] width 64 height 64
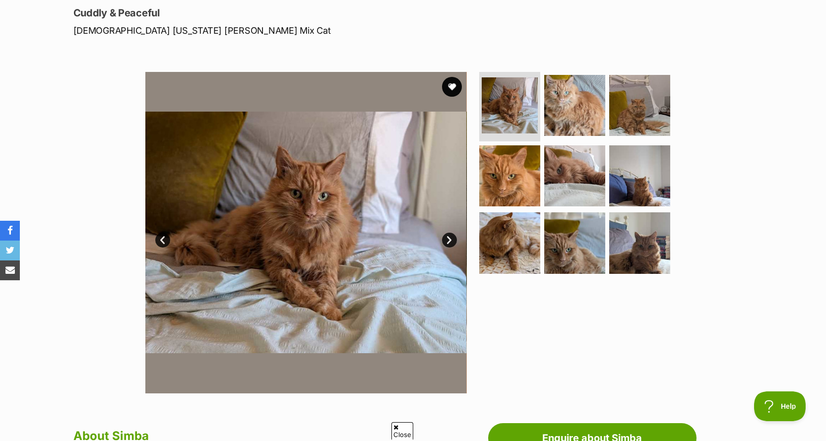
scroll to position [50, 0]
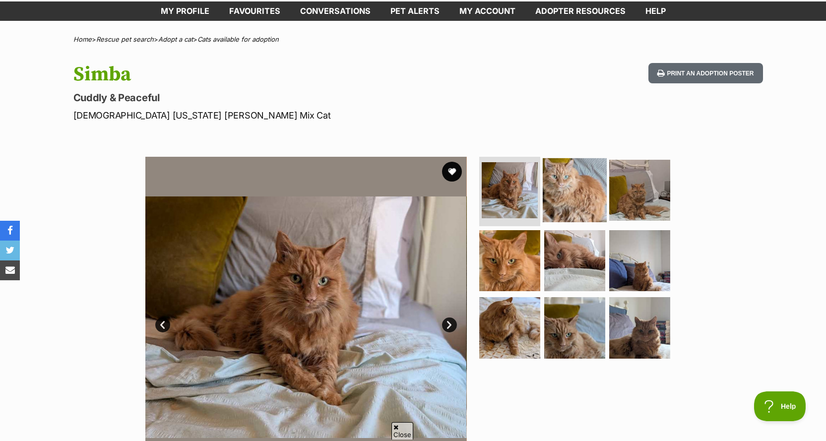
click at [569, 208] on img at bounding box center [575, 190] width 64 height 64
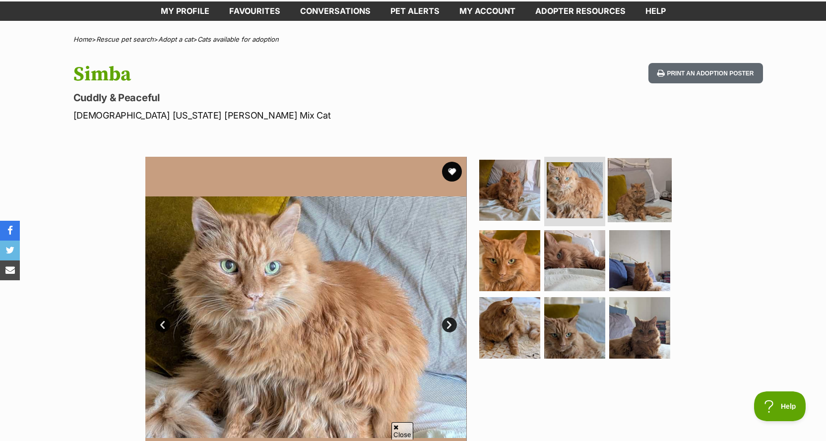
drag, startPoint x: 612, startPoint y: 193, endPoint x: 606, endPoint y: 193, distance: 6.0
click at [612, 192] on img at bounding box center [640, 190] width 64 height 64
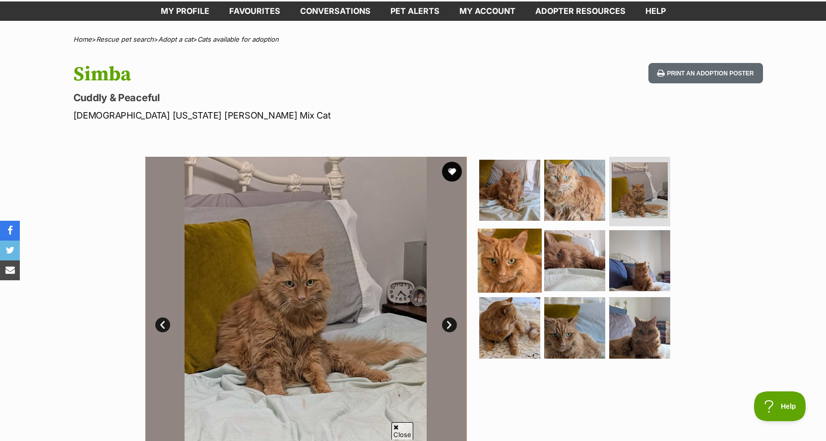
click at [506, 250] on img at bounding box center [510, 260] width 64 height 64
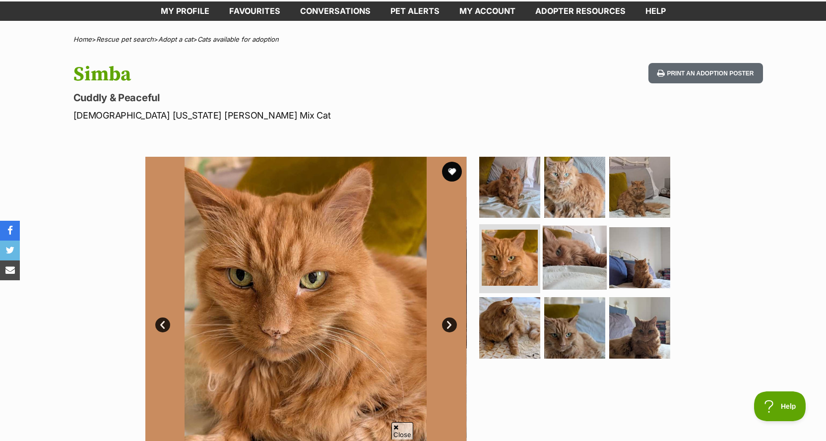
click at [554, 250] on img at bounding box center [575, 257] width 64 height 64
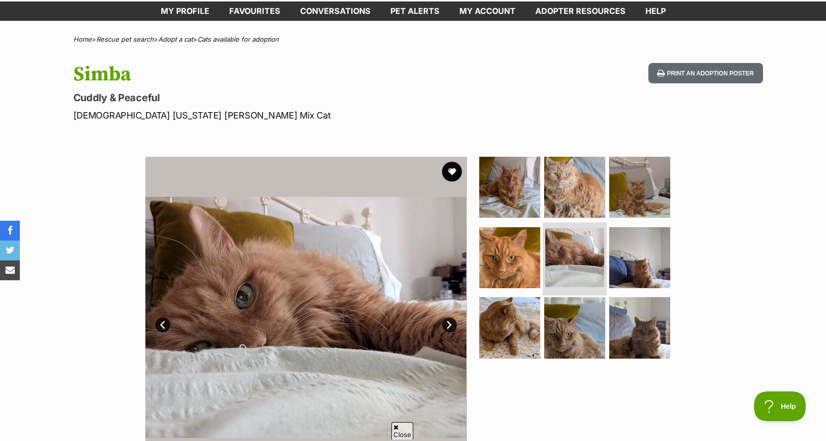
click at [601, 262] on img at bounding box center [574, 257] width 59 height 59
click at [633, 261] on img at bounding box center [640, 257] width 64 height 64
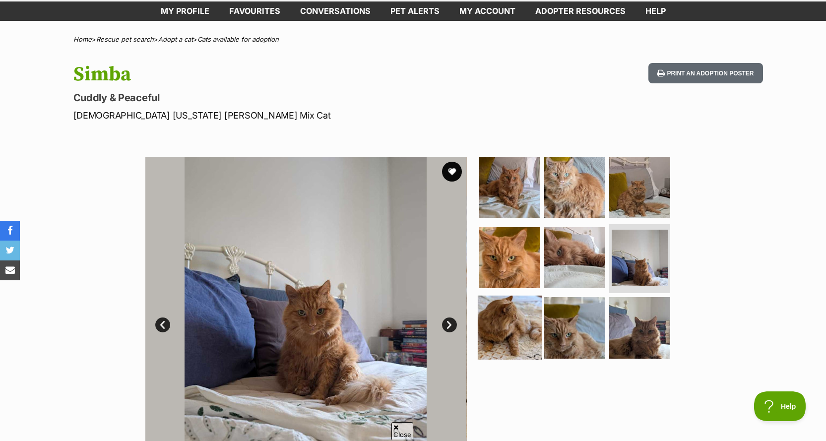
click at [511, 321] on img at bounding box center [510, 328] width 64 height 64
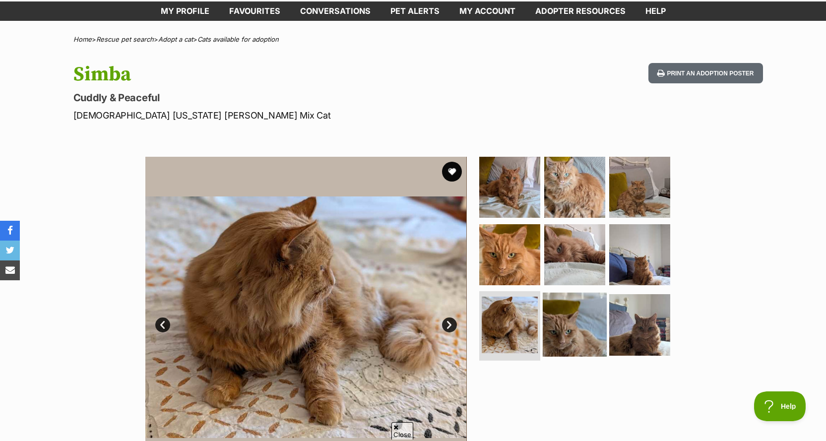
click at [564, 323] on img at bounding box center [575, 325] width 64 height 64
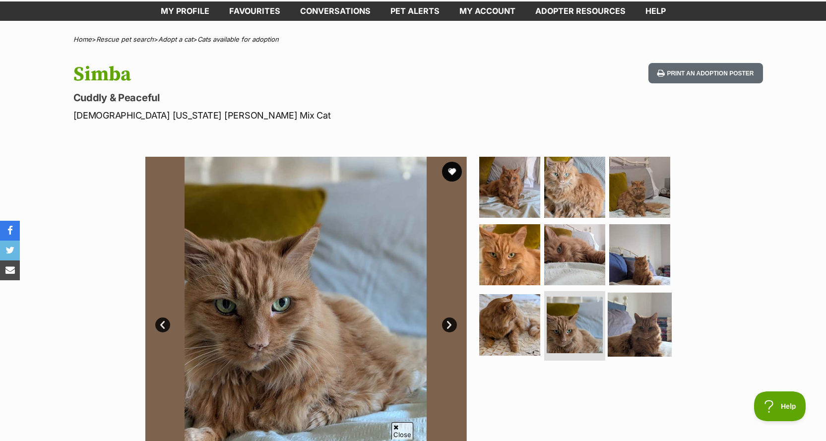
drag, startPoint x: 621, startPoint y: 317, endPoint x: 620, endPoint y: 303, distance: 14.5
click at [622, 317] on img at bounding box center [640, 325] width 64 height 64
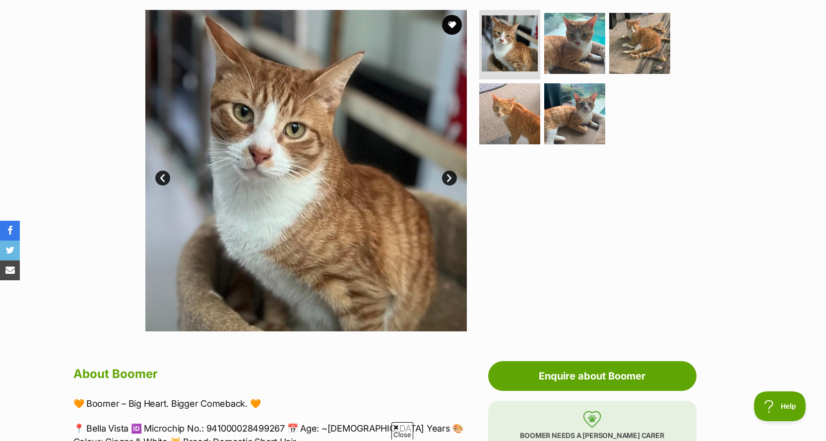
scroll to position [99, 0]
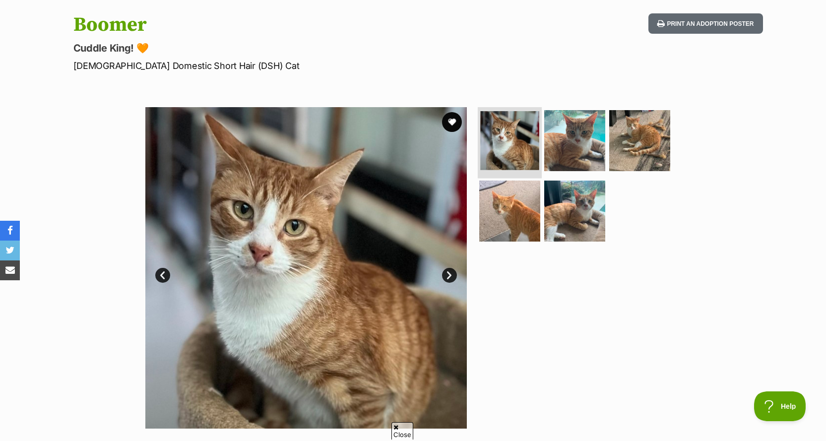
click at [504, 157] on img at bounding box center [509, 140] width 59 height 59
click at [566, 140] on img at bounding box center [575, 141] width 64 height 64
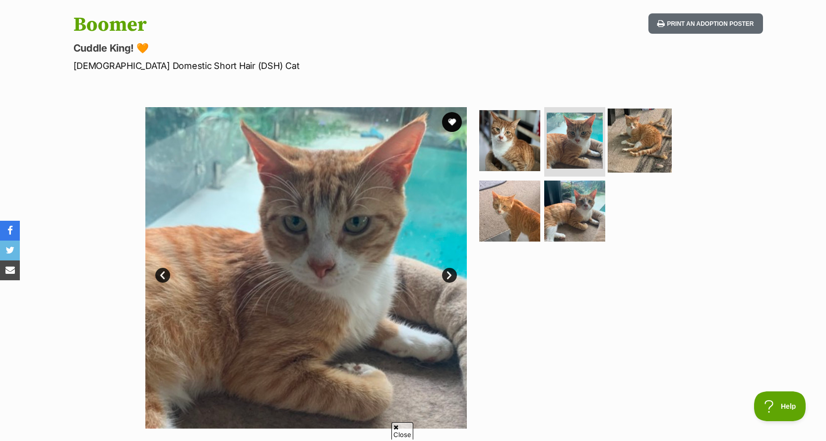
click at [625, 149] on img at bounding box center [640, 141] width 64 height 64
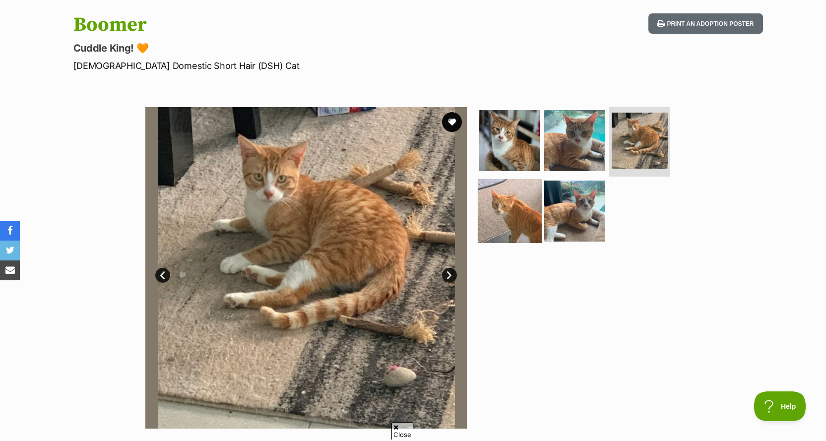
click at [520, 222] on img at bounding box center [510, 211] width 64 height 64
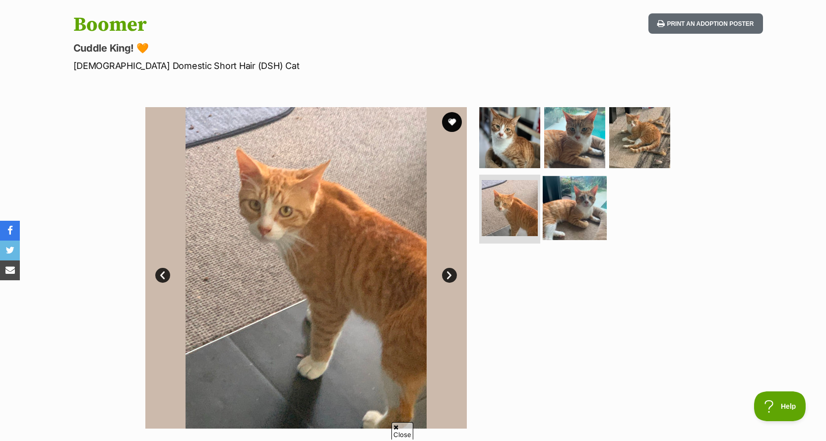
click at [566, 208] on img at bounding box center [575, 208] width 64 height 64
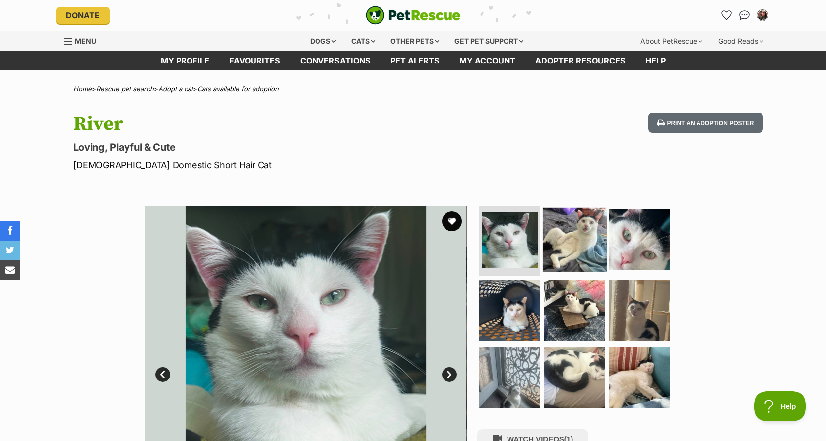
drag, startPoint x: 584, startPoint y: 234, endPoint x: 590, endPoint y: 218, distance: 16.8
click at [585, 234] on img at bounding box center [575, 240] width 64 height 64
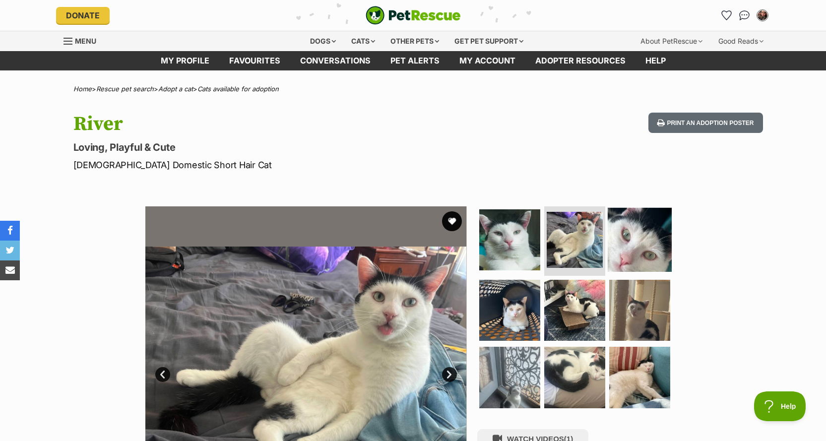
click at [633, 230] on img at bounding box center [640, 240] width 64 height 64
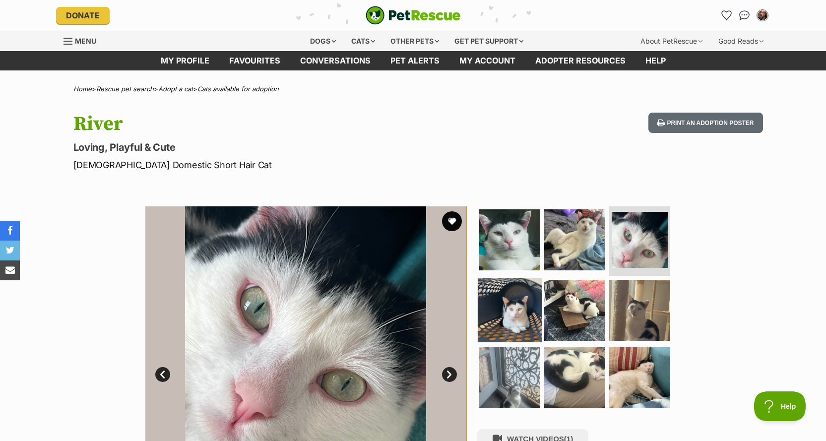
click at [524, 300] on img at bounding box center [510, 310] width 64 height 64
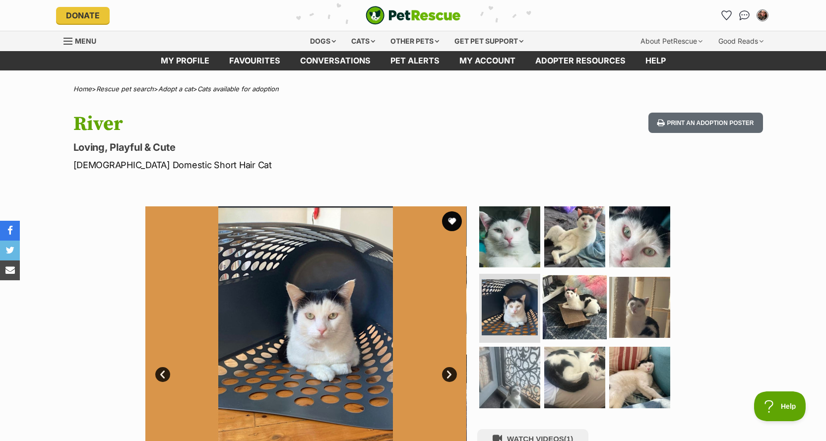
click at [580, 301] on img at bounding box center [575, 307] width 64 height 64
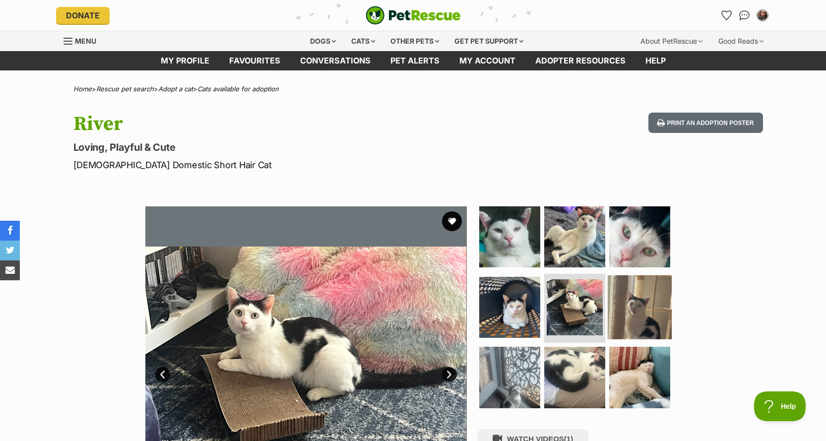
click at [642, 305] on img at bounding box center [640, 307] width 64 height 64
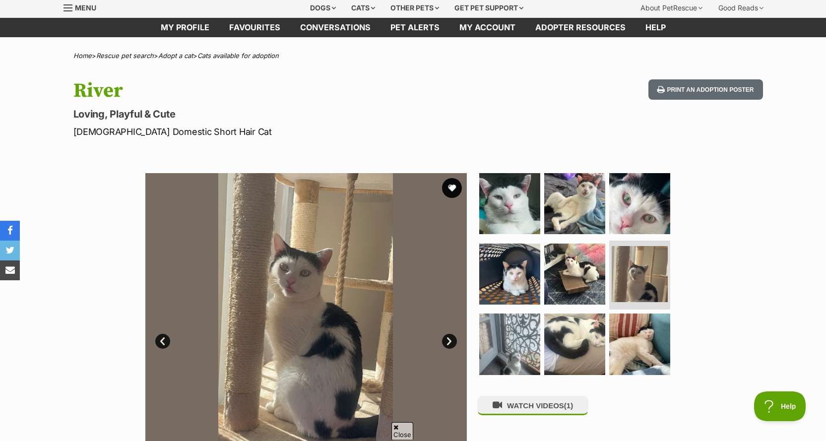
scroll to position [50, 0]
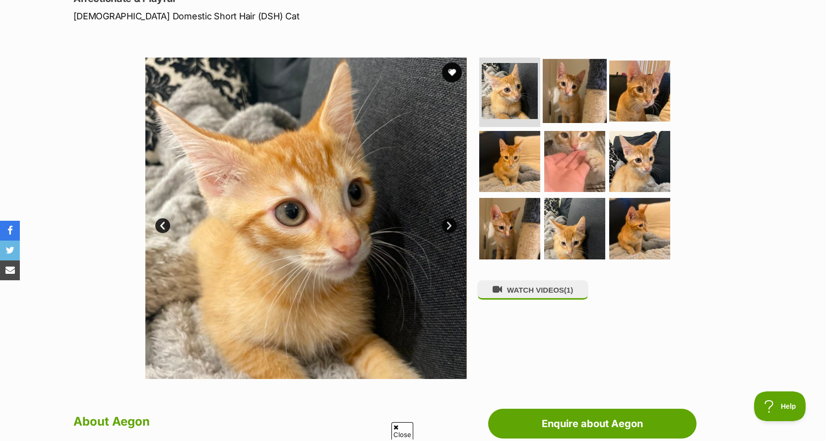
click at [564, 90] on img at bounding box center [575, 91] width 64 height 64
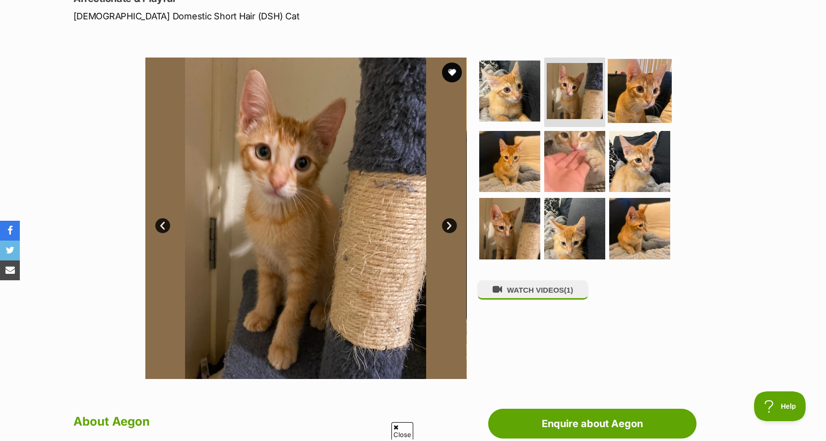
click at [638, 89] on img at bounding box center [640, 91] width 64 height 64
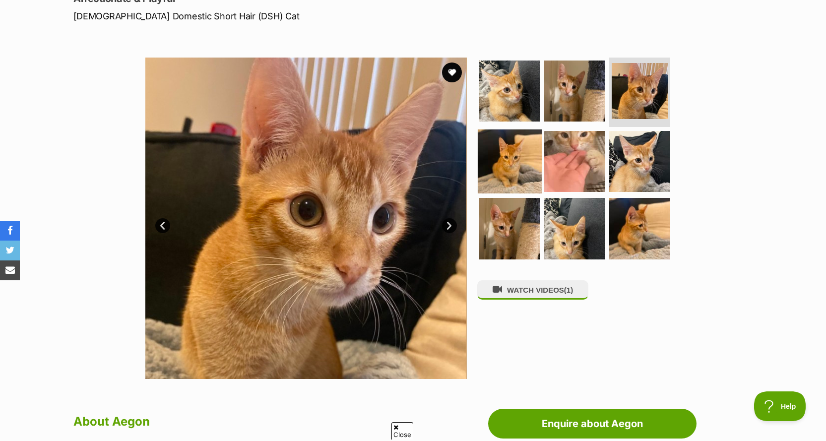
click at [500, 153] on img at bounding box center [510, 161] width 64 height 64
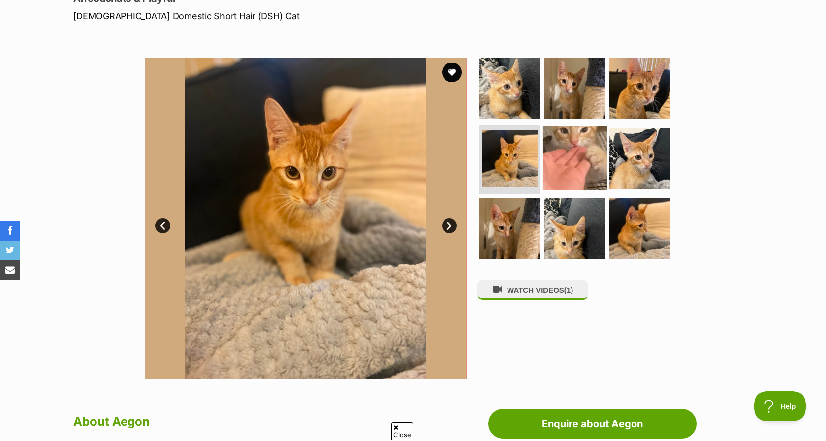
click at [588, 155] on img at bounding box center [575, 158] width 64 height 64
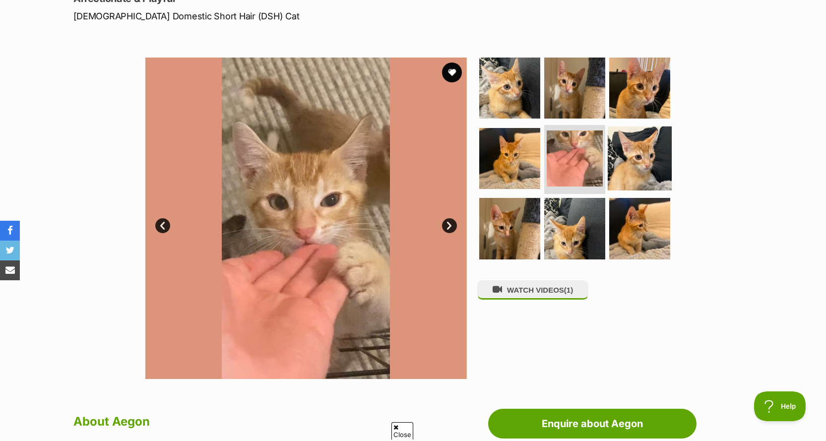
click at [647, 158] on img at bounding box center [640, 158] width 64 height 64
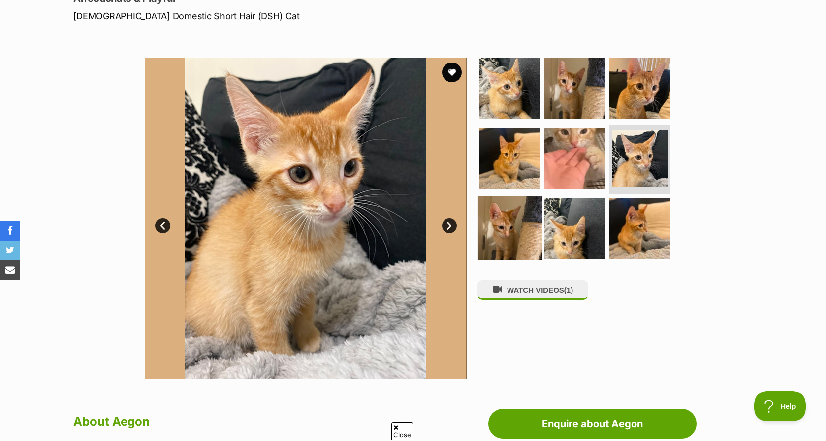
click at [499, 232] on img at bounding box center [510, 228] width 64 height 64
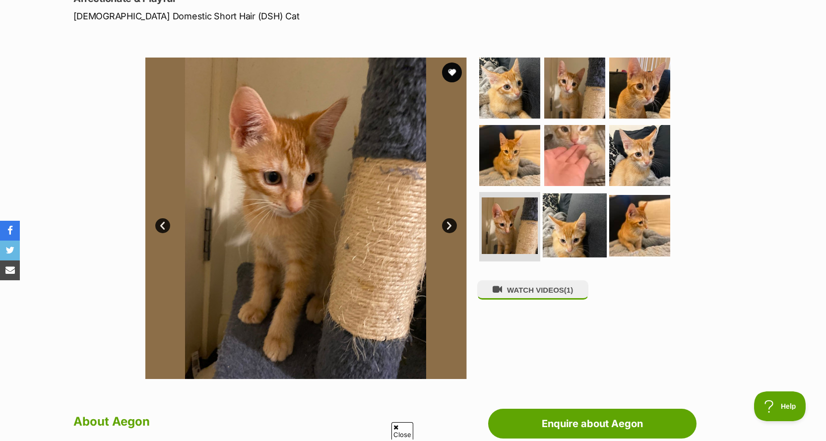
click at [562, 235] on img at bounding box center [575, 225] width 64 height 64
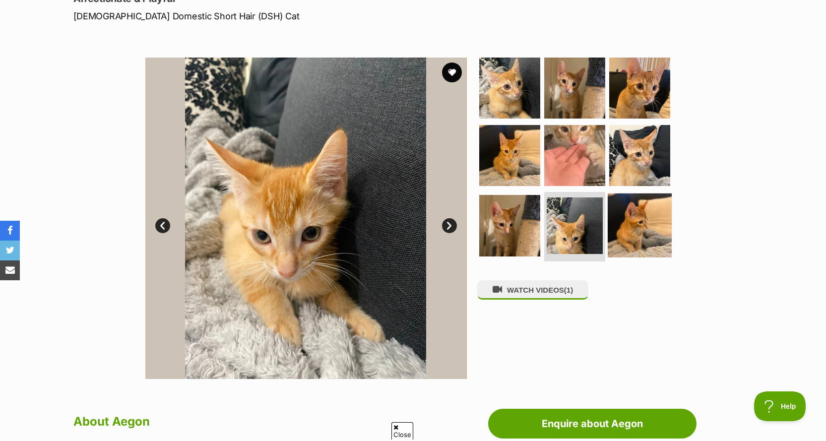
click at [659, 238] on img at bounding box center [640, 225] width 64 height 64
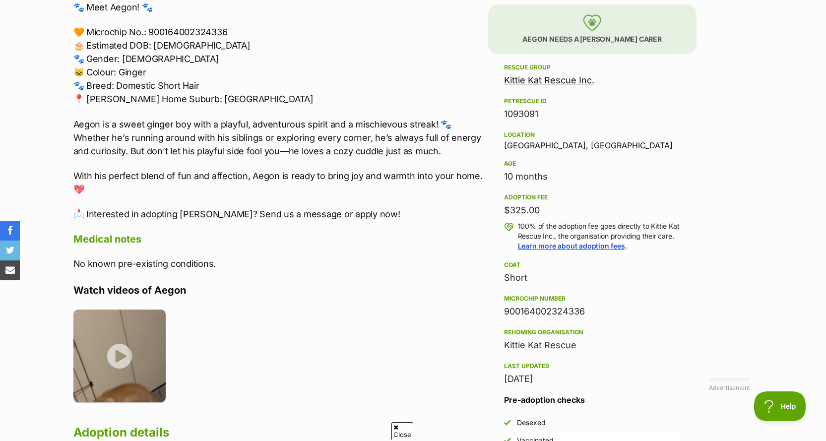
scroll to position [694, 0]
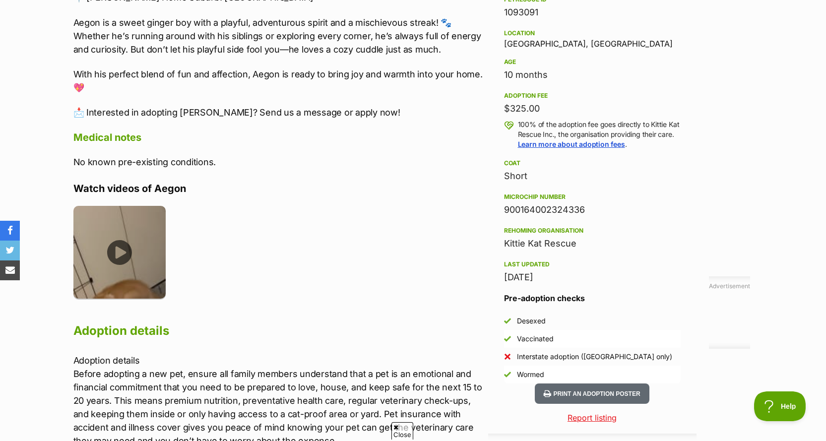
click at [138, 243] on img at bounding box center [119, 252] width 93 height 93
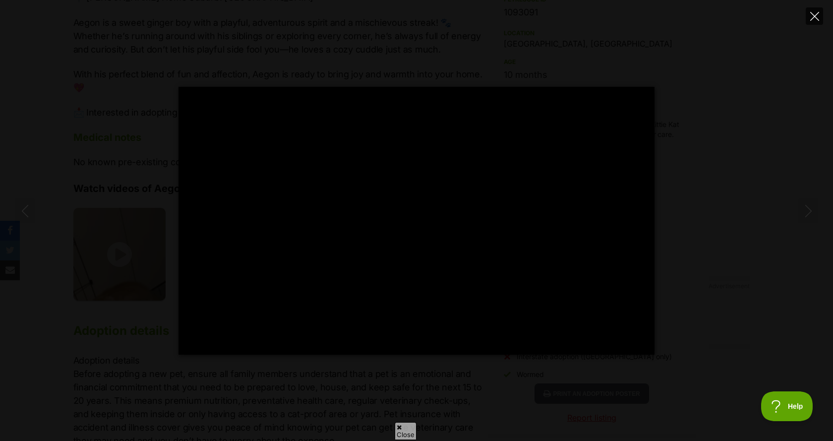
click at [816, 11] on button "Close" at bounding box center [814, 15] width 17 height 17
type input "55.58"
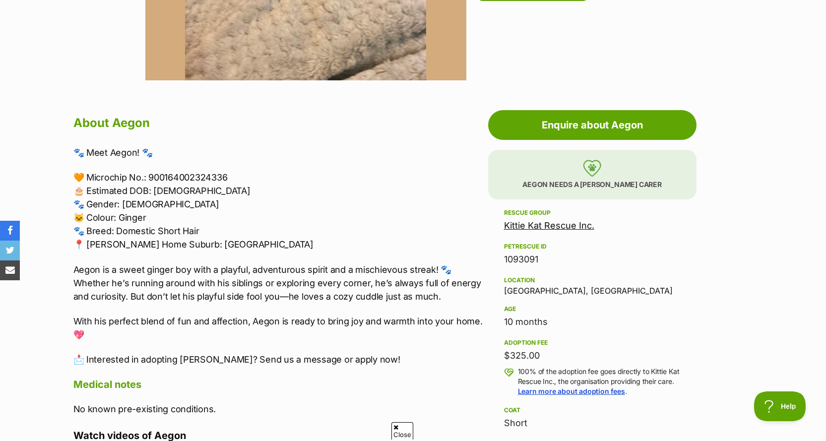
scroll to position [446, 0]
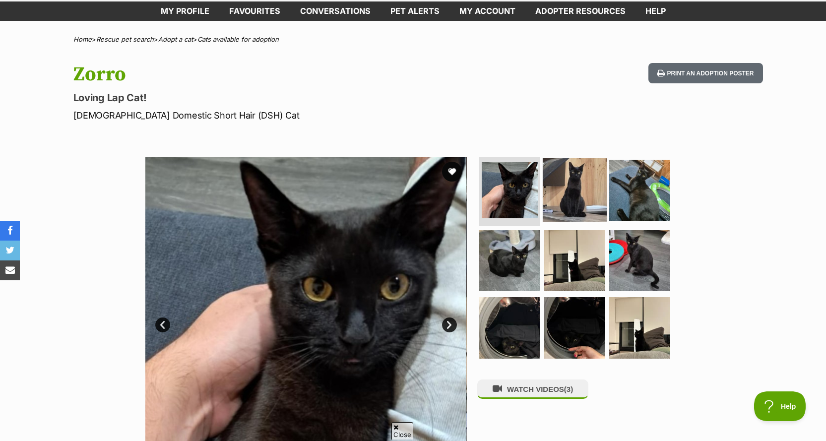
drag, startPoint x: 573, startPoint y: 193, endPoint x: 593, endPoint y: 194, distance: 19.8
click at [573, 194] on img at bounding box center [575, 190] width 64 height 64
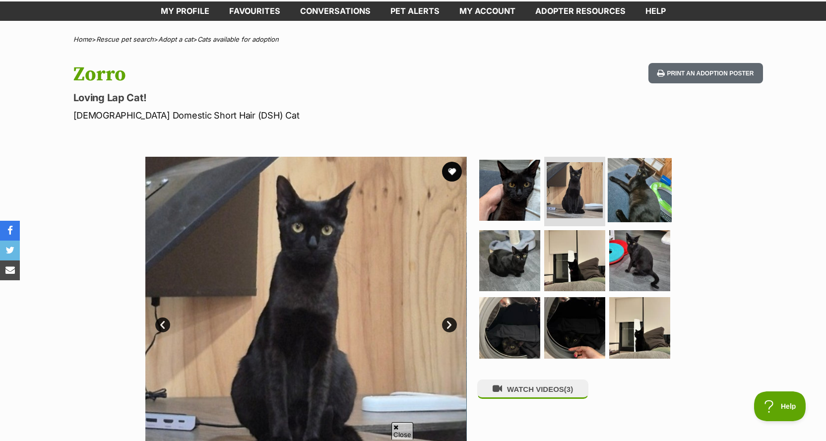
click at [632, 195] on img at bounding box center [640, 190] width 64 height 64
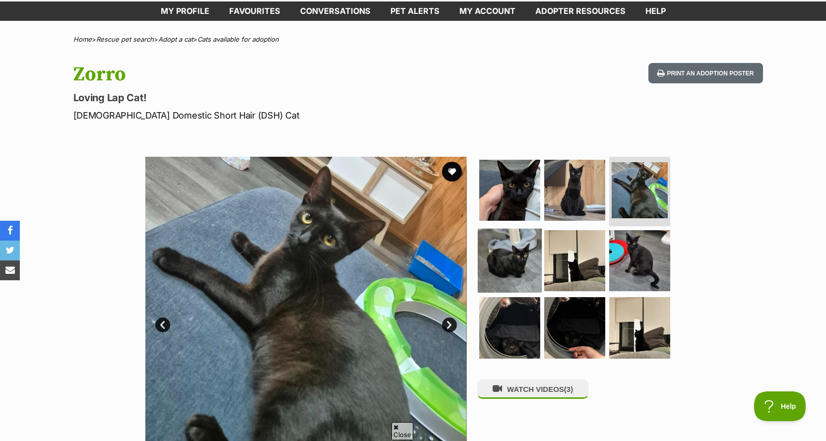
click at [488, 245] on img at bounding box center [510, 260] width 64 height 64
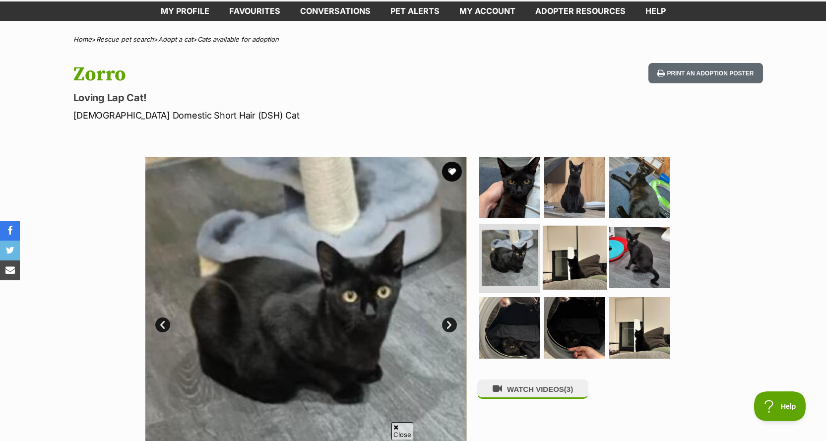
click at [583, 251] on img at bounding box center [575, 257] width 64 height 64
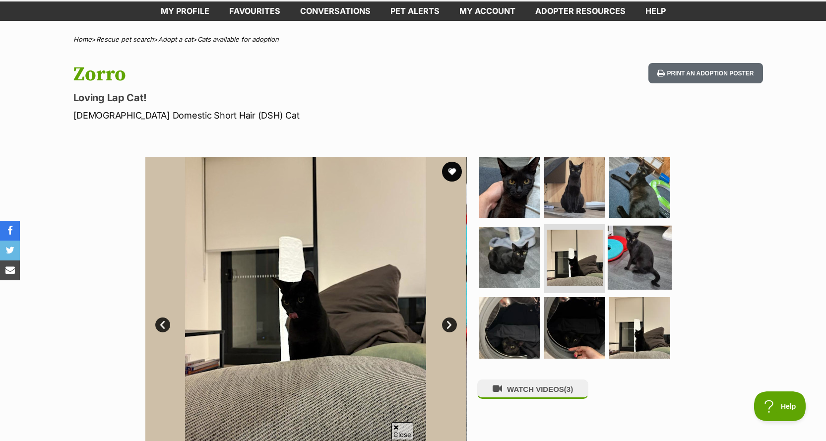
click at [635, 257] on img at bounding box center [640, 257] width 64 height 64
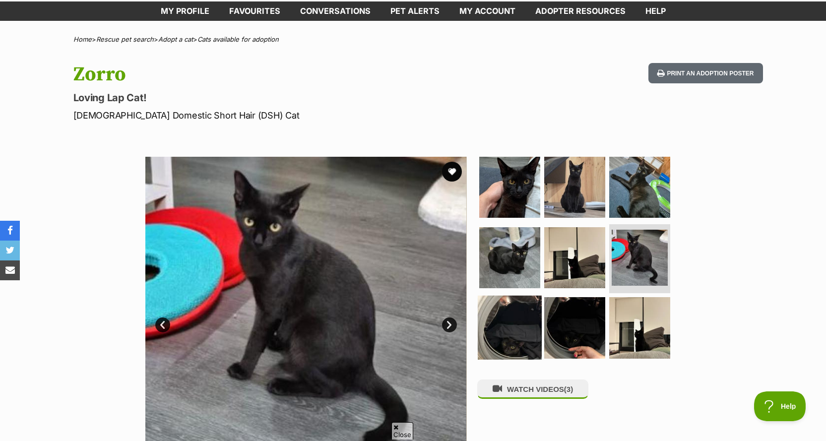
click at [526, 325] on img at bounding box center [510, 328] width 64 height 64
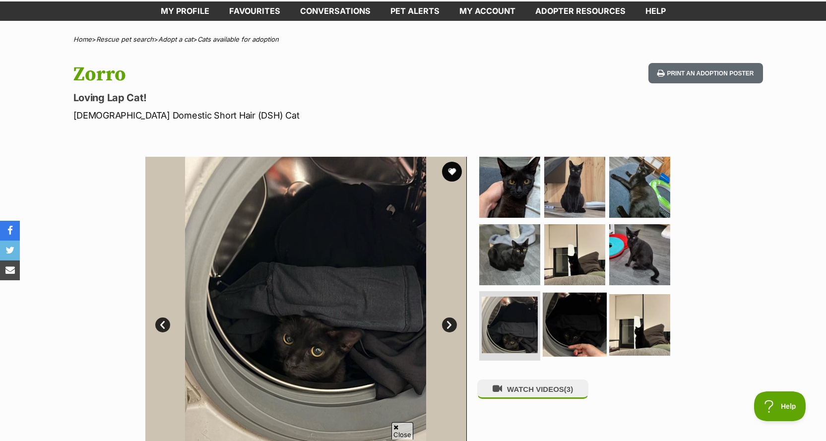
click at [573, 325] on img at bounding box center [575, 325] width 64 height 64
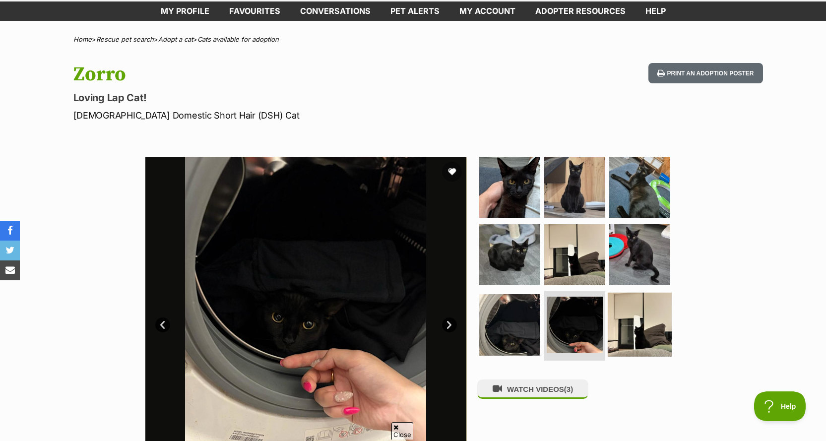
click at [642, 325] on img at bounding box center [640, 325] width 64 height 64
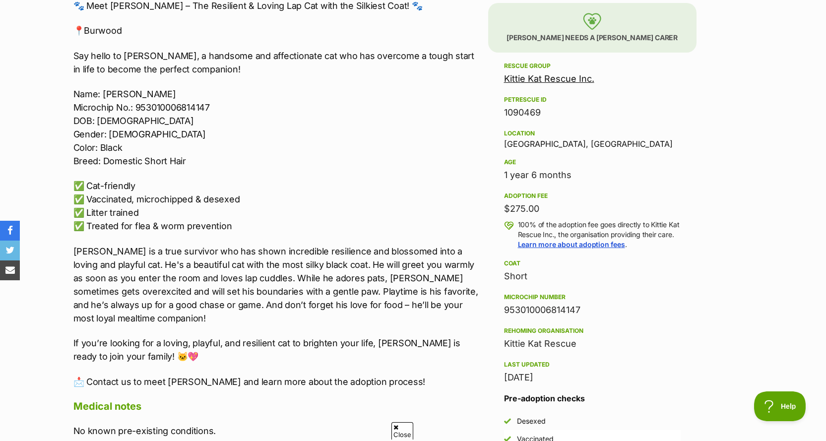
scroll to position [595, 0]
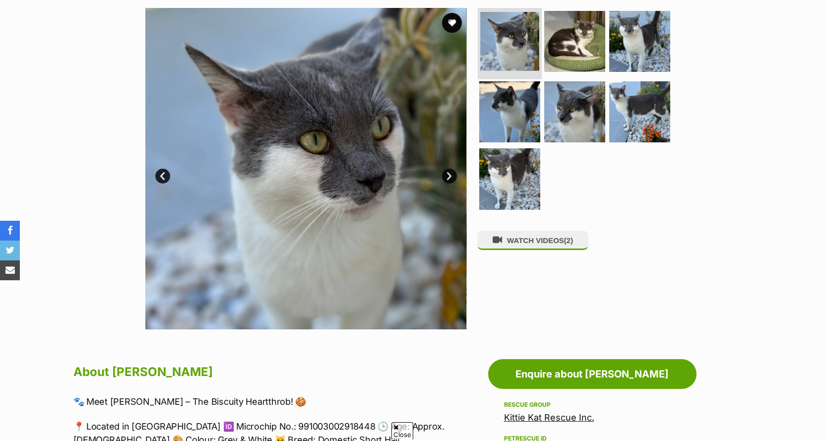
click at [523, 43] on img at bounding box center [509, 41] width 59 height 59
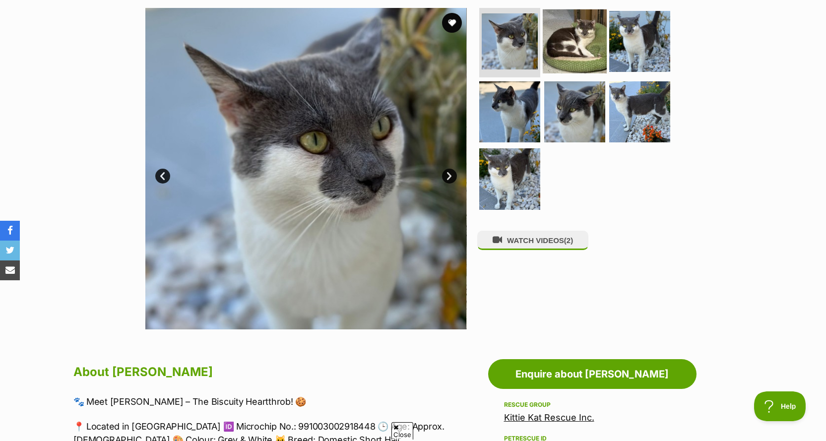
click at [568, 46] on img at bounding box center [575, 41] width 64 height 64
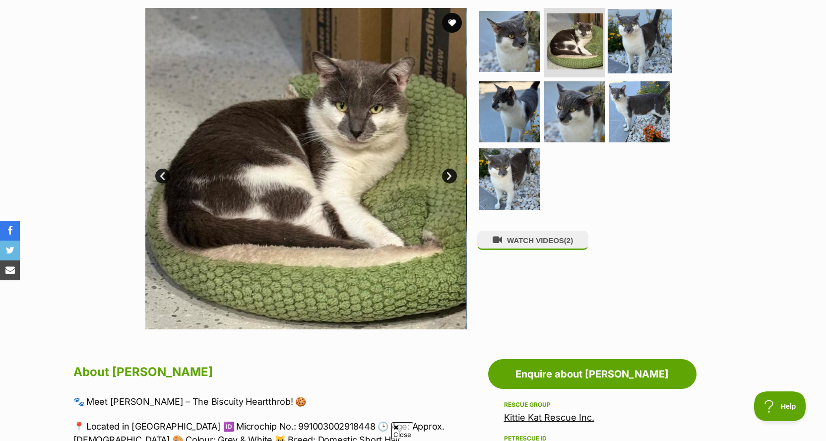
click at [615, 52] on img at bounding box center [640, 41] width 64 height 64
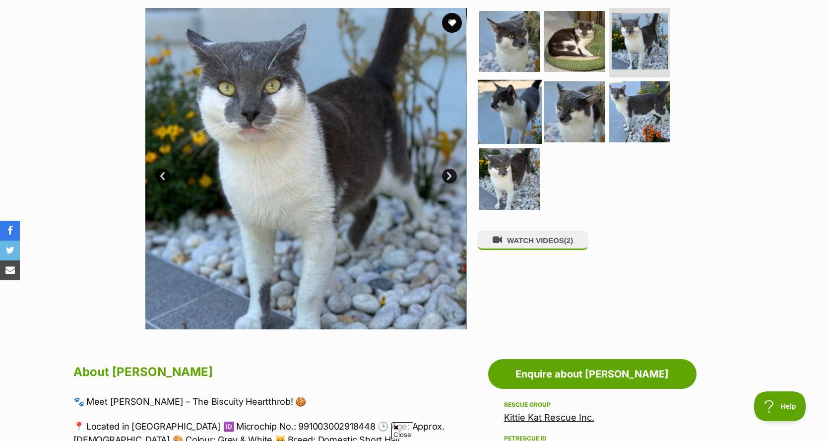
click at [517, 105] on img at bounding box center [510, 111] width 64 height 64
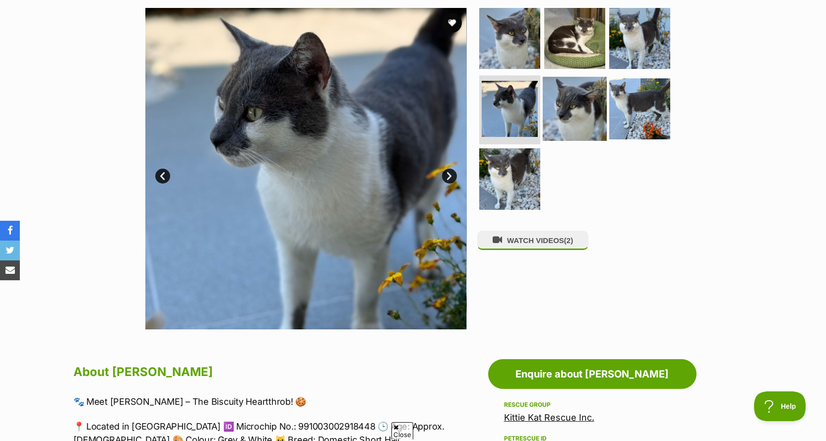
click at [587, 107] on img at bounding box center [575, 108] width 64 height 64
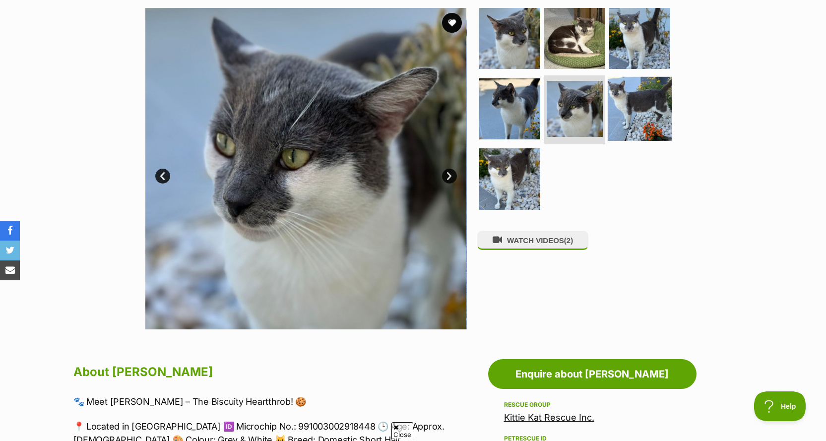
click at [651, 112] on img at bounding box center [640, 108] width 64 height 64
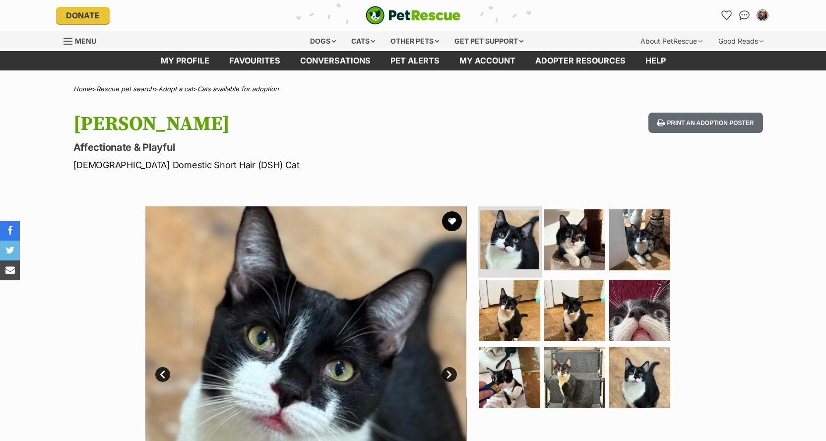
click at [518, 240] on img at bounding box center [509, 239] width 59 height 59
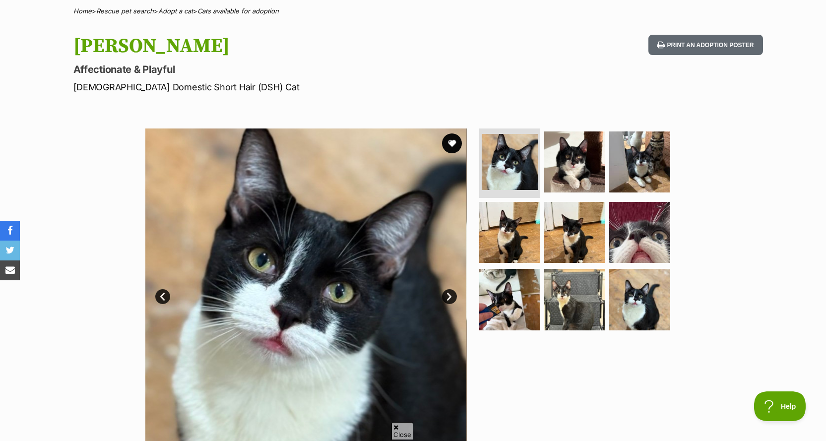
scroll to position [99, 0]
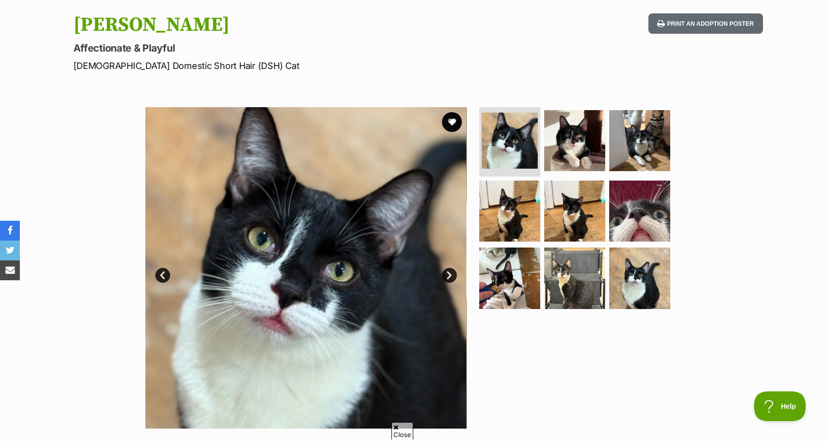
click at [454, 271] on link "Next" at bounding box center [449, 275] width 15 height 15
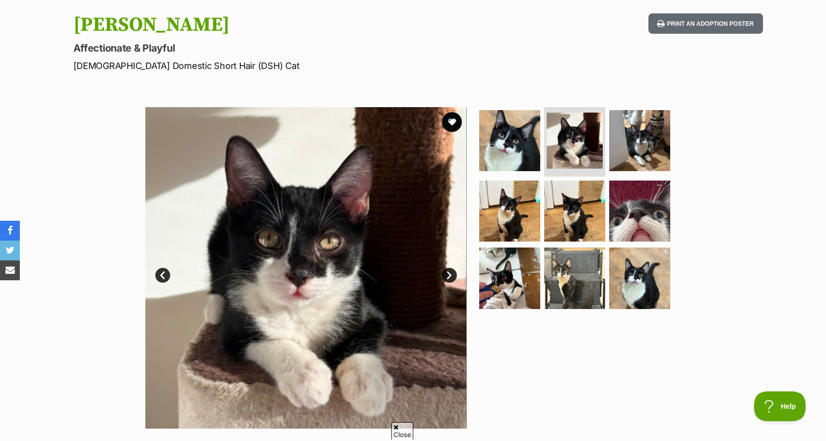
click at [447, 280] on link "Next" at bounding box center [449, 275] width 15 height 15
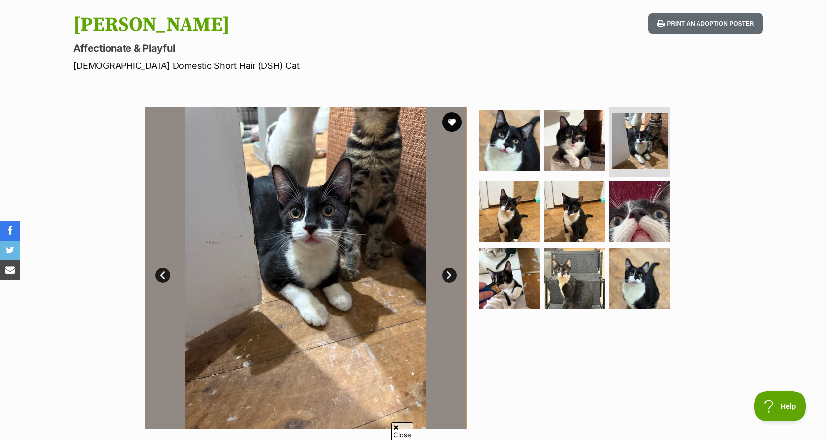
click at [447, 280] on link "Next" at bounding box center [449, 275] width 15 height 15
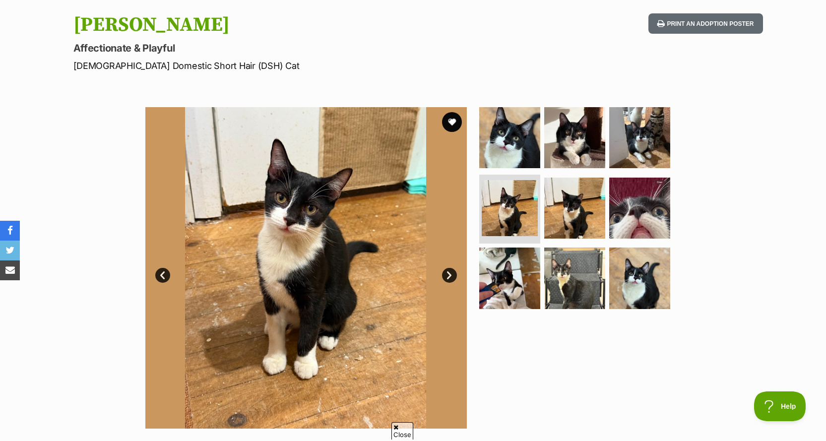
click at [446, 280] on link "Next" at bounding box center [449, 275] width 15 height 15
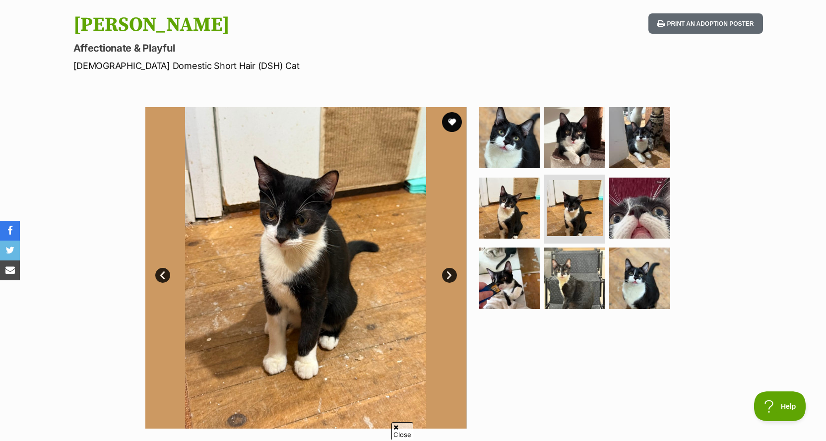
click at [438, 277] on img at bounding box center [305, 267] width 321 height 321
click at [445, 278] on link "Next" at bounding box center [449, 275] width 15 height 15
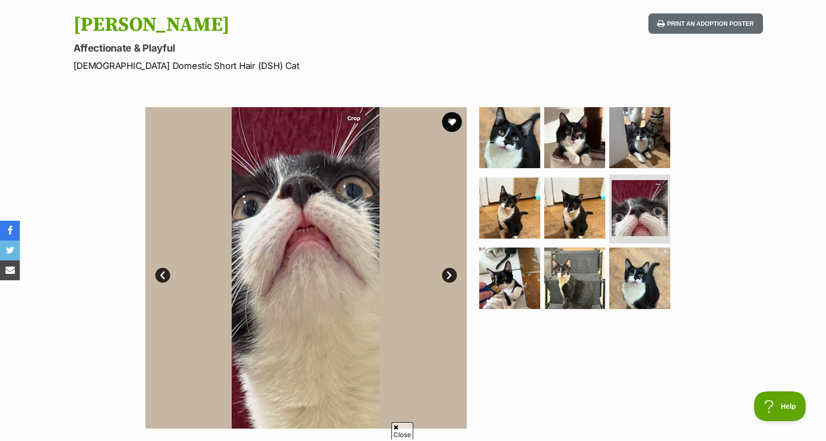
click at [446, 278] on link "Next" at bounding box center [449, 275] width 15 height 15
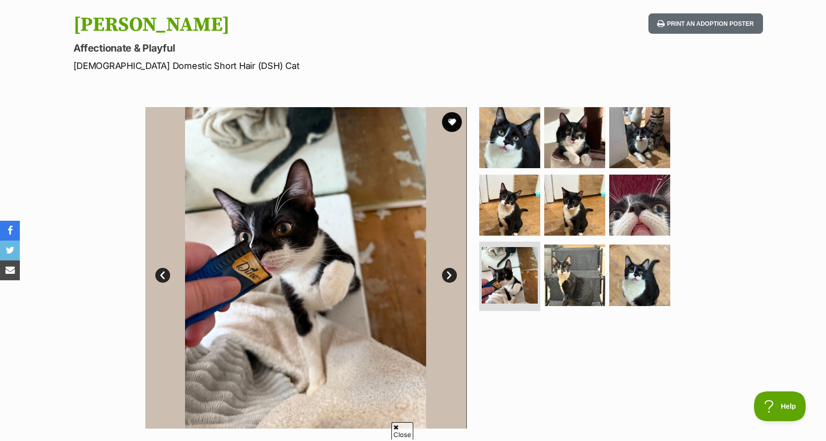
click at [446, 278] on link "Next" at bounding box center [449, 275] width 15 height 15
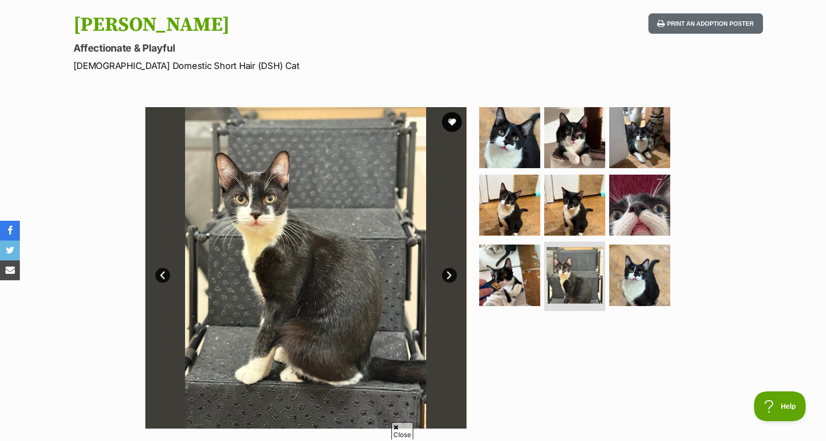
click at [446, 278] on link "Next" at bounding box center [449, 275] width 15 height 15
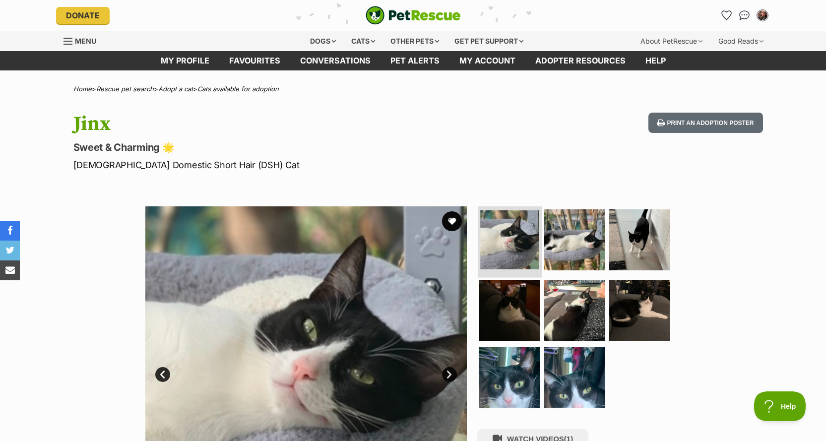
click at [515, 248] on img at bounding box center [509, 239] width 59 height 59
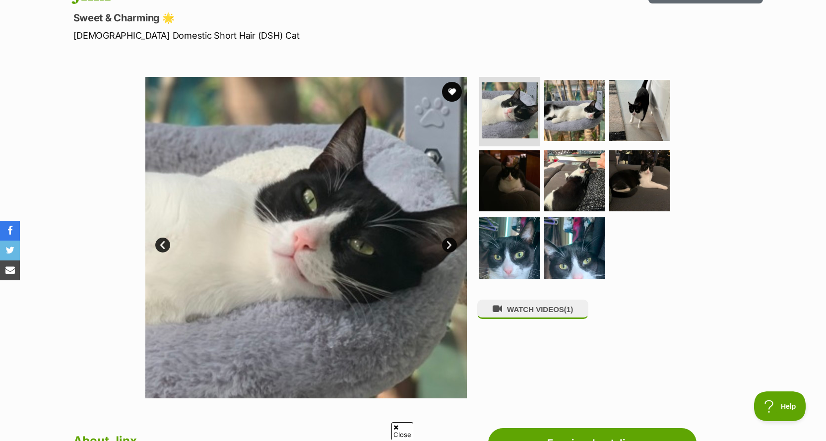
scroll to position [149, 0]
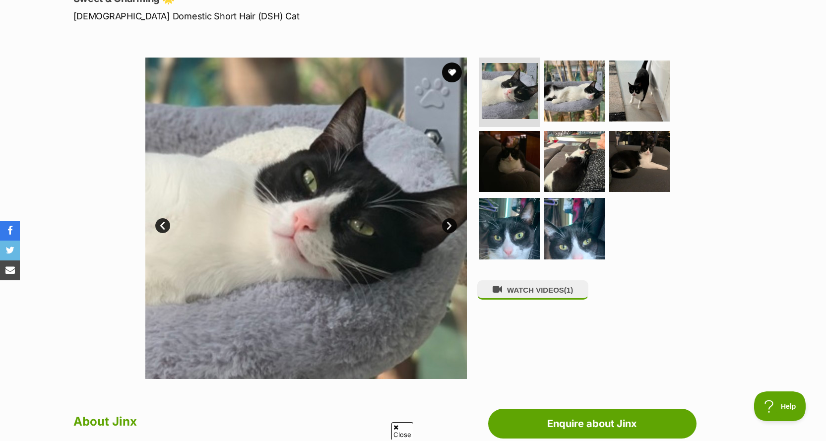
click at [449, 220] on link "Next" at bounding box center [449, 225] width 15 height 15
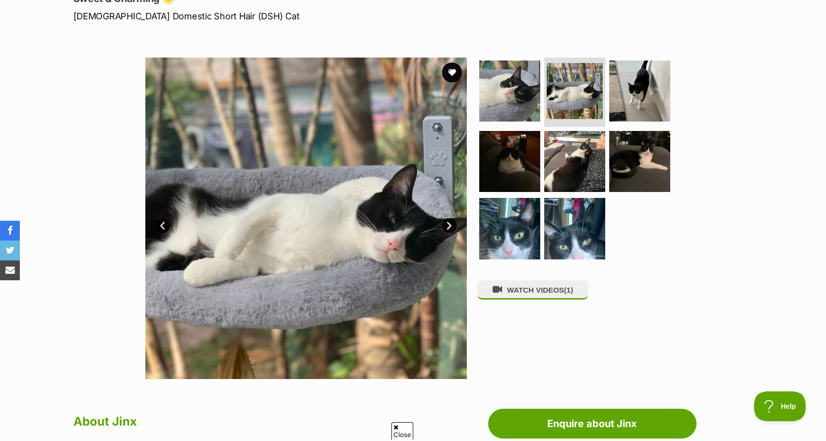
click at [449, 220] on link "Next" at bounding box center [449, 225] width 15 height 15
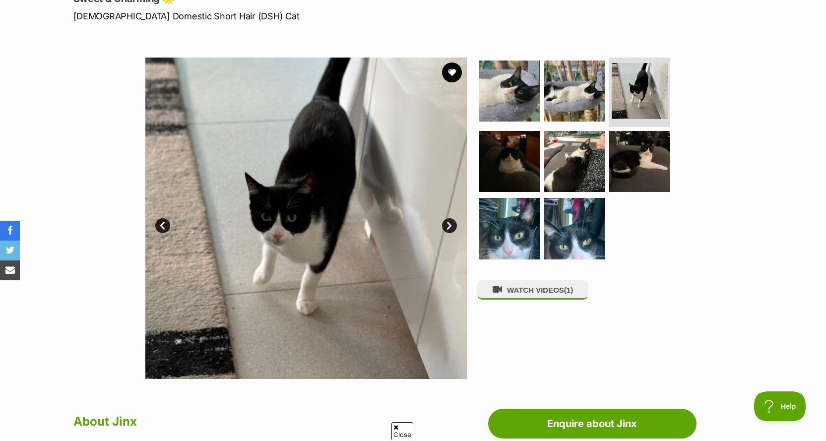
click at [449, 228] on link "Next" at bounding box center [449, 225] width 15 height 15
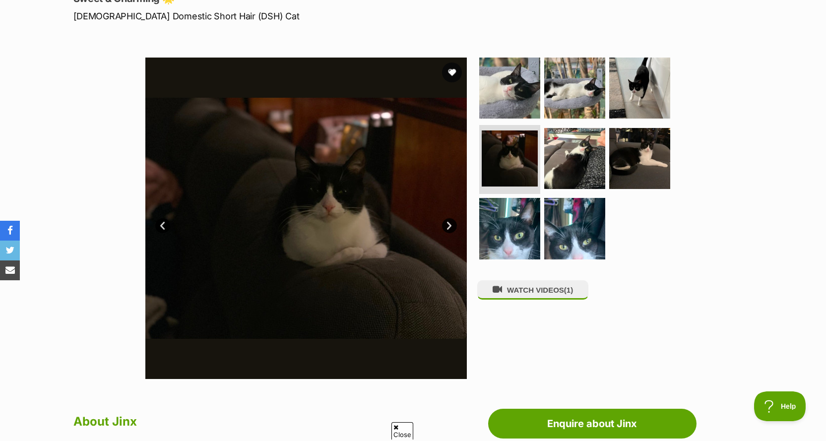
click at [449, 227] on link "Next" at bounding box center [449, 225] width 15 height 15
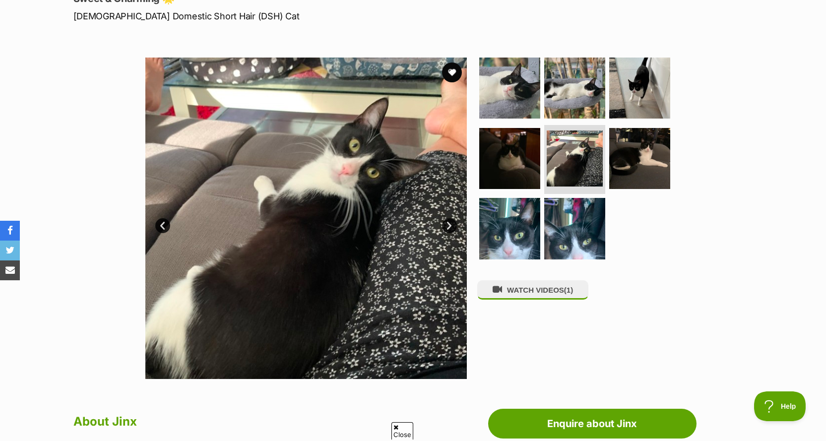
click at [449, 227] on link "Next" at bounding box center [449, 225] width 15 height 15
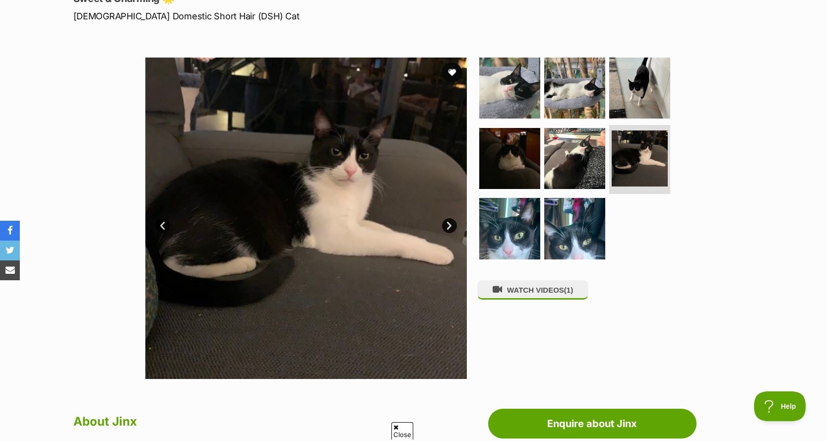
click at [448, 227] on link "Next" at bounding box center [449, 225] width 15 height 15
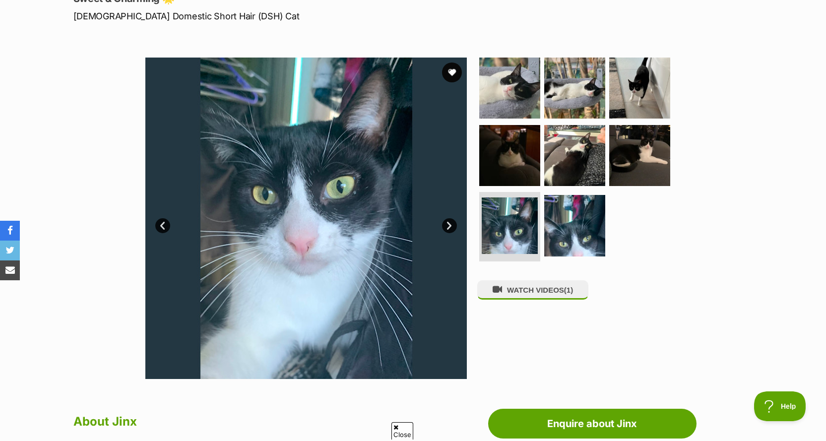
click at [448, 227] on link "Next" at bounding box center [449, 225] width 15 height 15
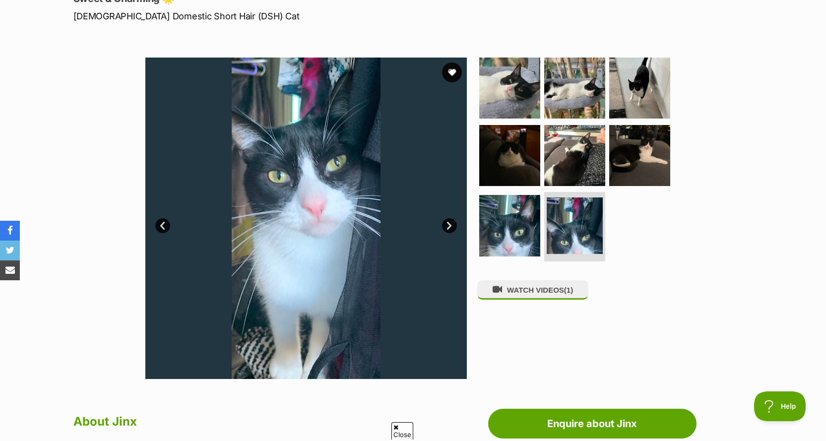
click at [445, 240] on img at bounding box center [305, 218] width 321 height 321
click at [450, 225] on link "Next" at bounding box center [449, 225] width 15 height 15
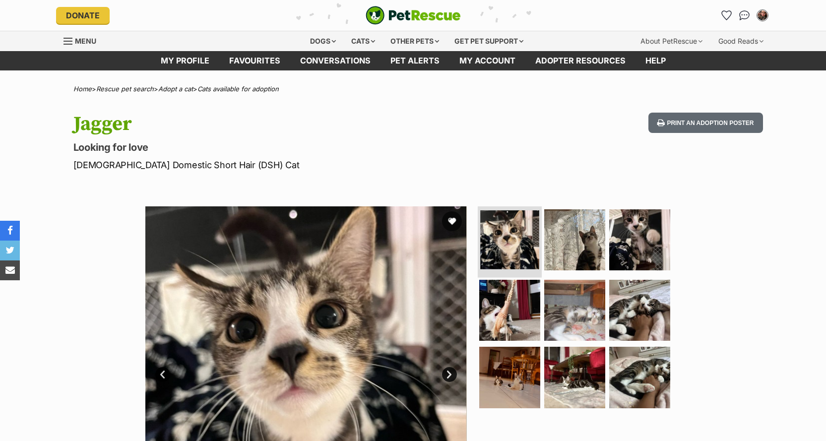
click at [522, 241] on img at bounding box center [509, 239] width 59 height 59
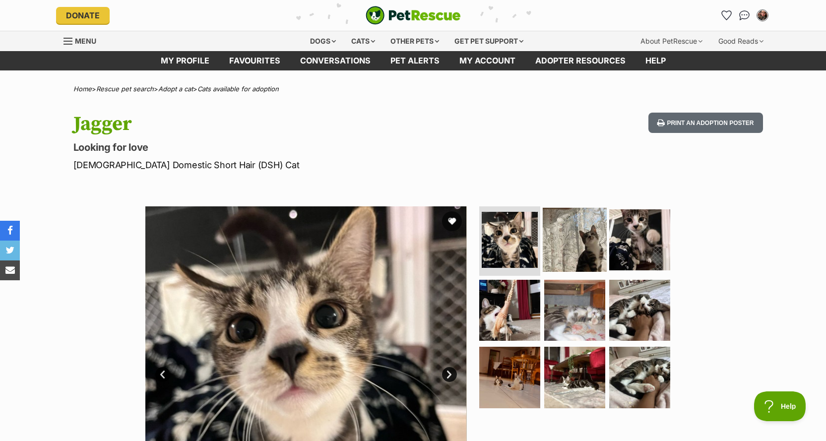
click at [563, 248] on img at bounding box center [575, 240] width 64 height 64
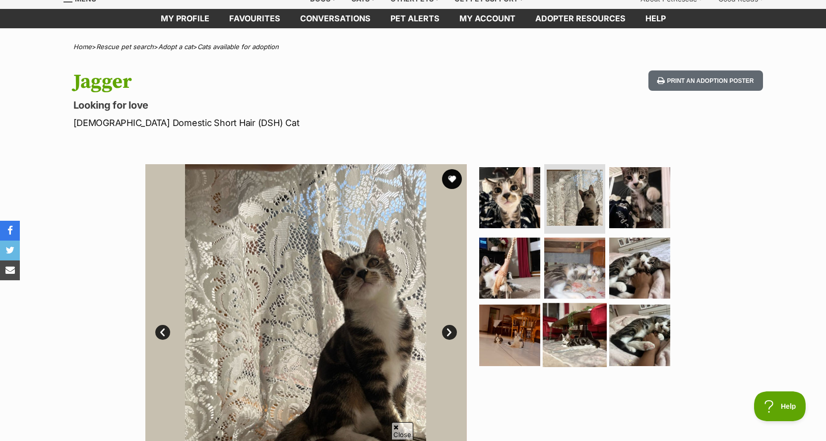
scroll to position [99, 0]
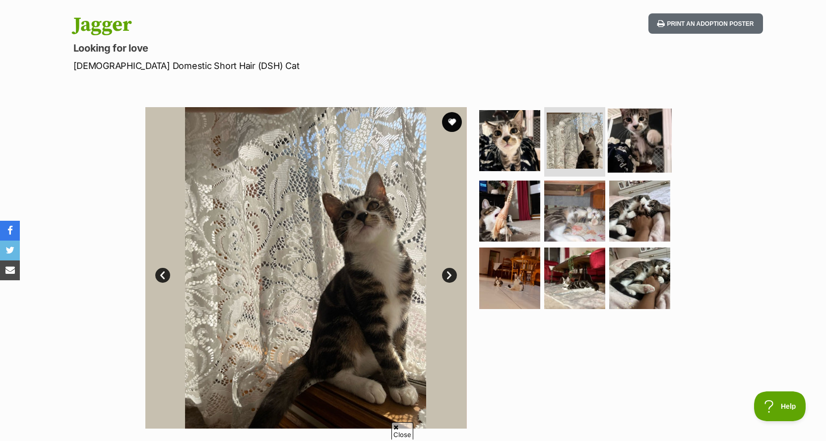
click at [629, 138] on img at bounding box center [640, 141] width 64 height 64
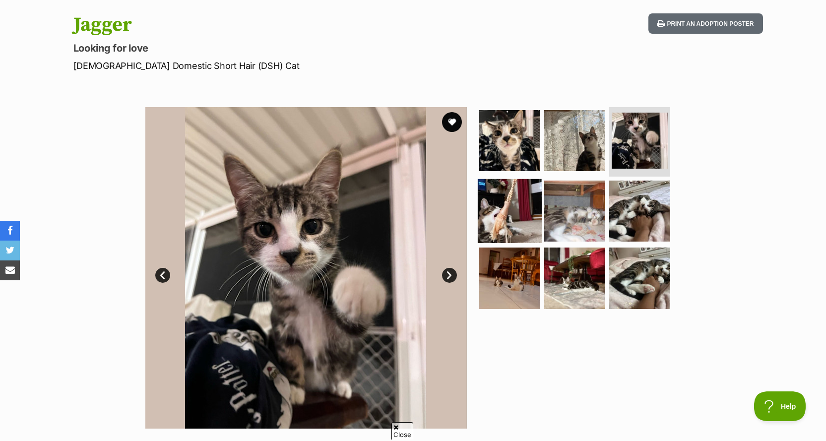
click at [519, 197] on img at bounding box center [510, 211] width 64 height 64
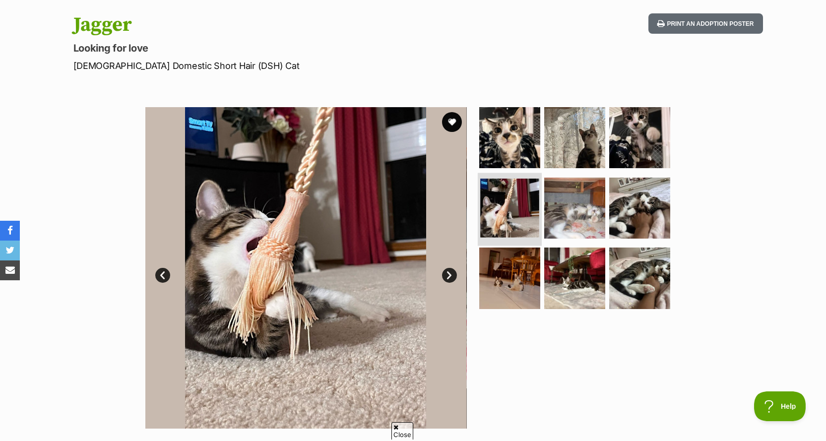
click at [536, 202] on img at bounding box center [509, 208] width 59 height 59
click at [577, 202] on img at bounding box center [575, 208] width 64 height 64
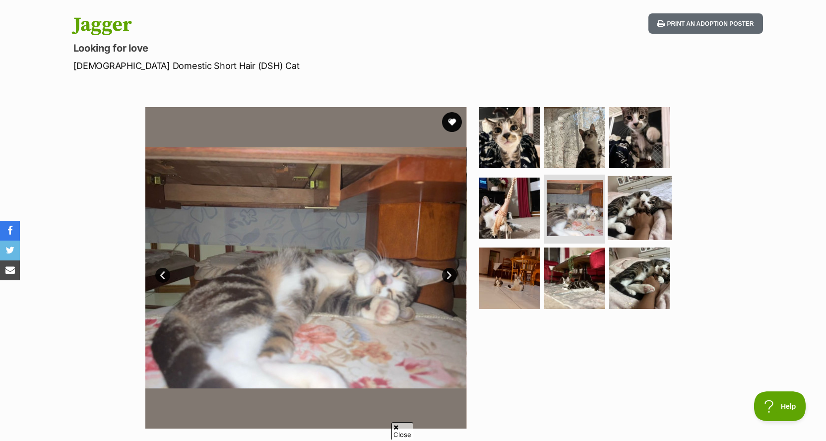
click at [627, 208] on img at bounding box center [640, 208] width 64 height 64
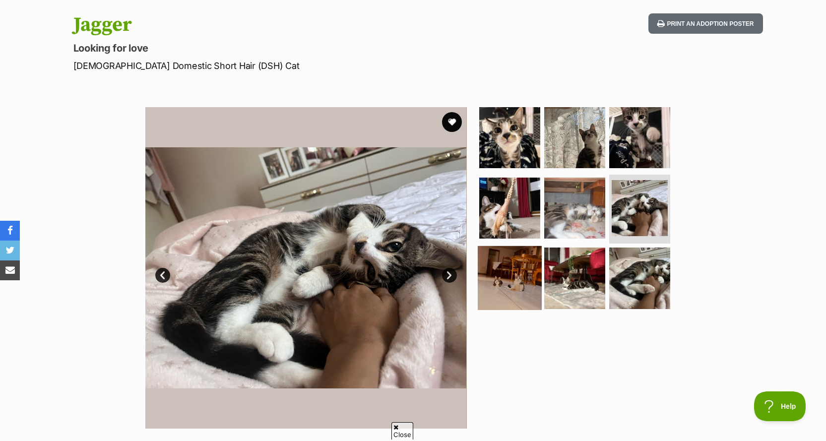
click at [498, 277] on img at bounding box center [510, 278] width 64 height 64
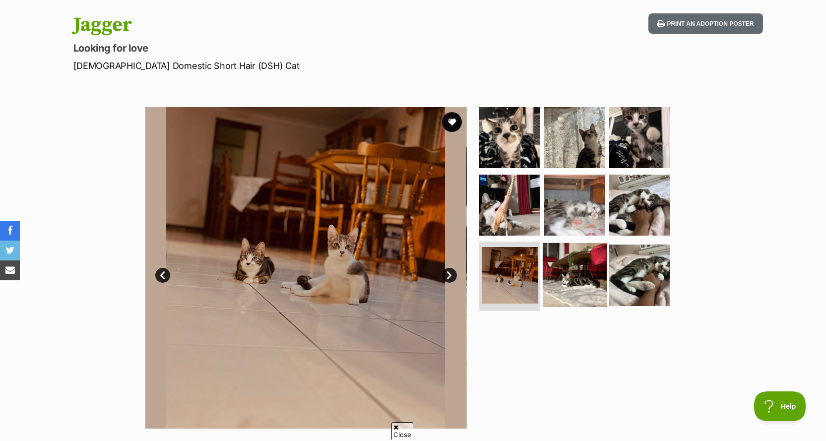
click at [578, 278] on img at bounding box center [575, 275] width 64 height 64
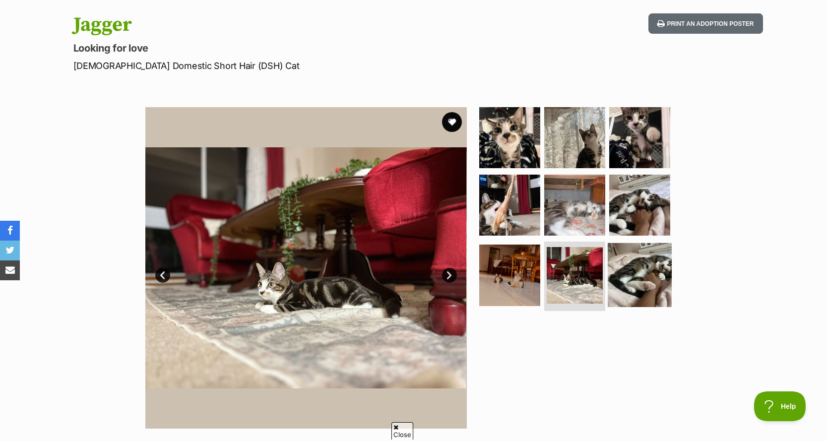
click at [631, 274] on img at bounding box center [640, 275] width 64 height 64
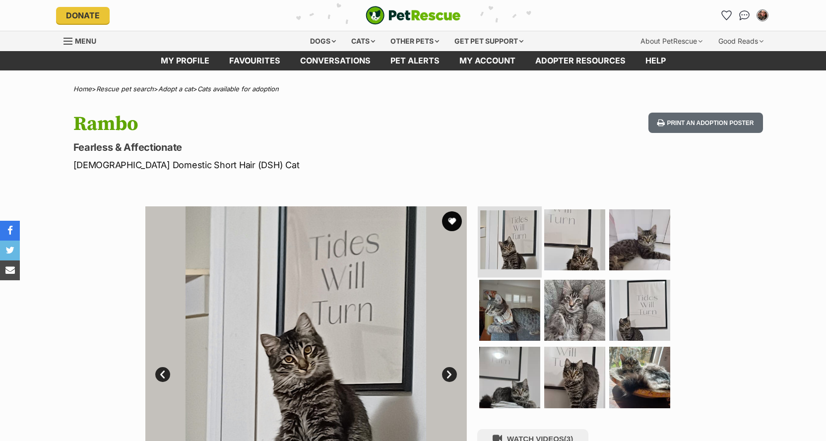
click at [491, 241] on img at bounding box center [509, 239] width 59 height 59
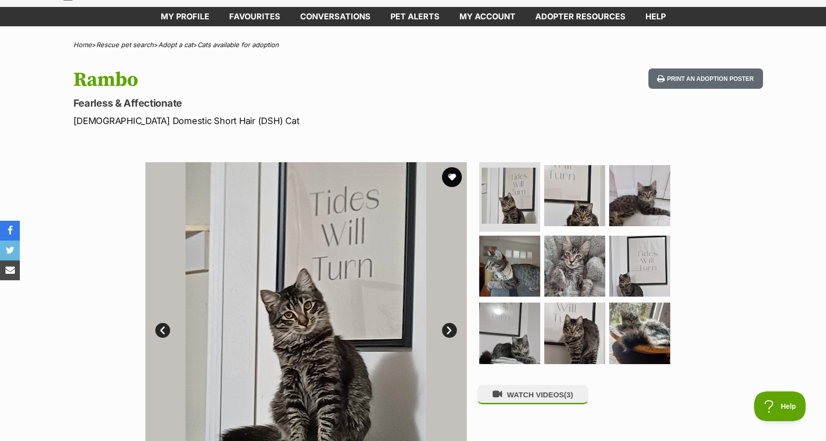
scroll to position [149, 0]
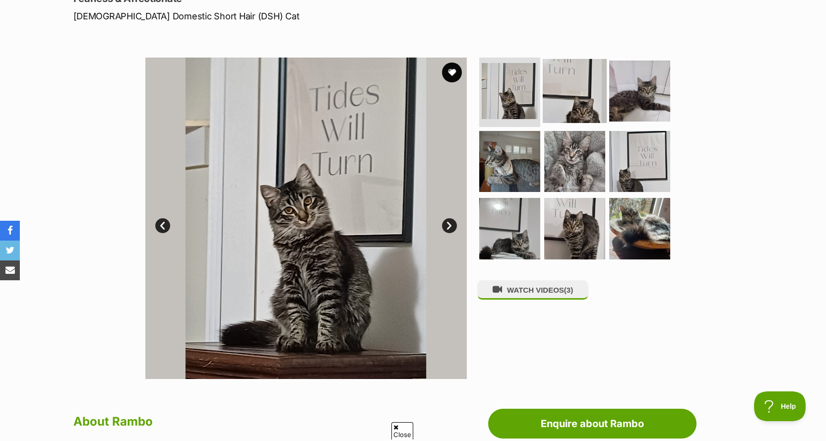
click at [576, 87] on img at bounding box center [575, 91] width 64 height 64
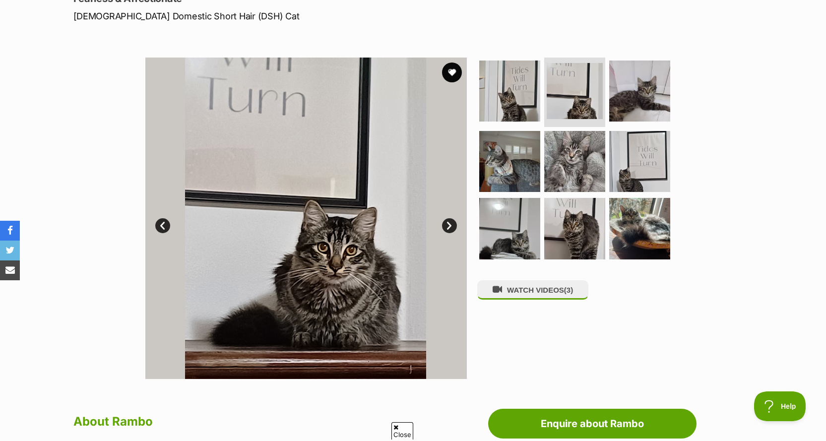
click at [464, 222] on img at bounding box center [305, 218] width 321 height 321
click at [453, 223] on link "Next" at bounding box center [449, 225] width 15 height 15
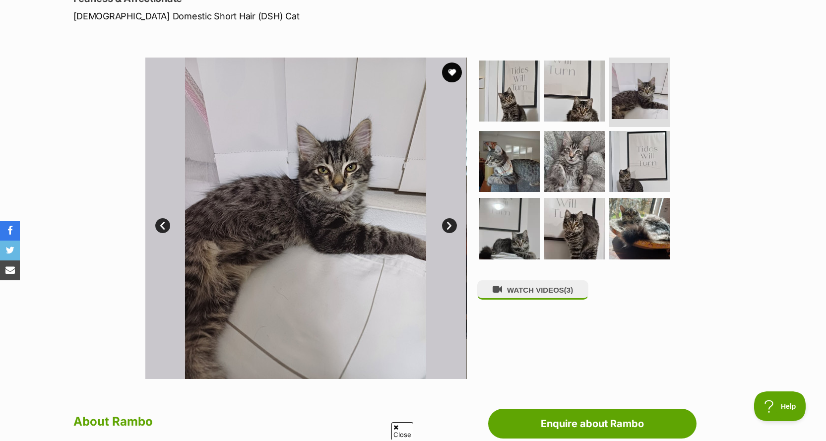
click at [445, 226] on link "Next" at bounding box center [449, 225] width 15 height 15
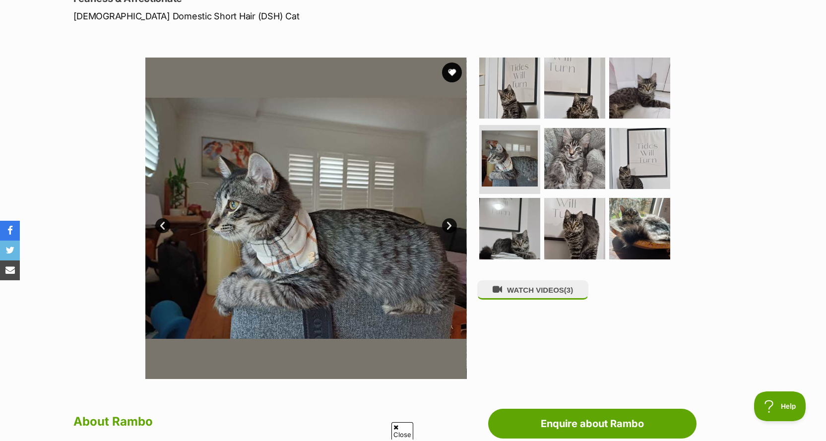
click at [445, 226] on link "Next" at bounding box center [449, 225] width 15 height 15
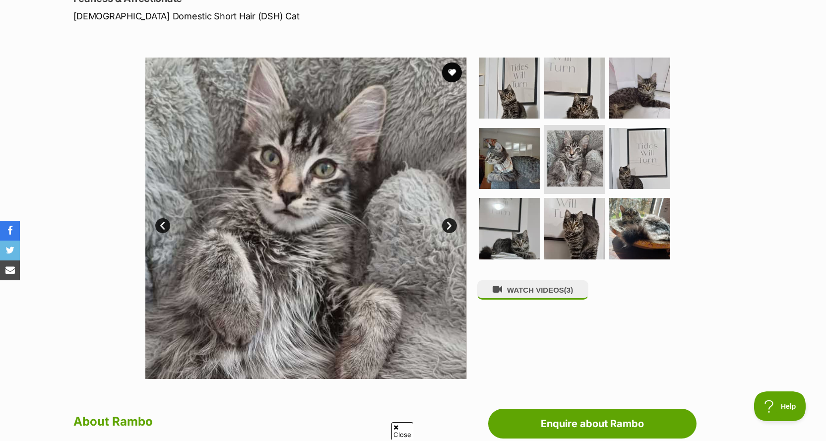
click at [445, 226] on link "Next" at bounding box center [449, 225] width 15 height 15
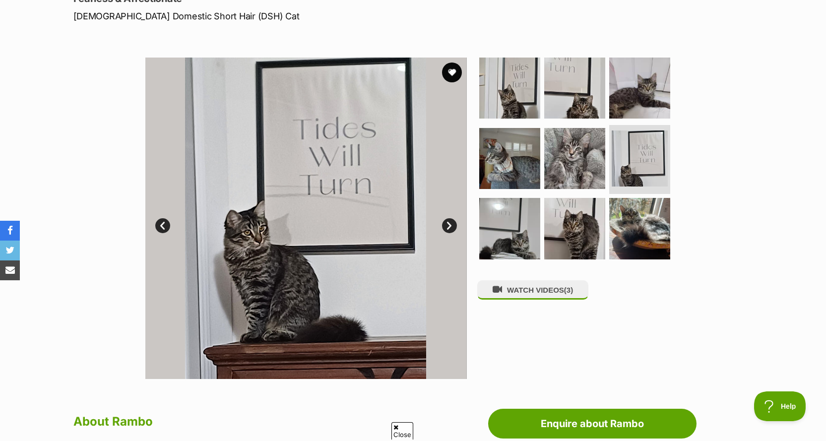
click at [445, 226] on link "Next" at bounding box center [449, 225] width 15 height 15
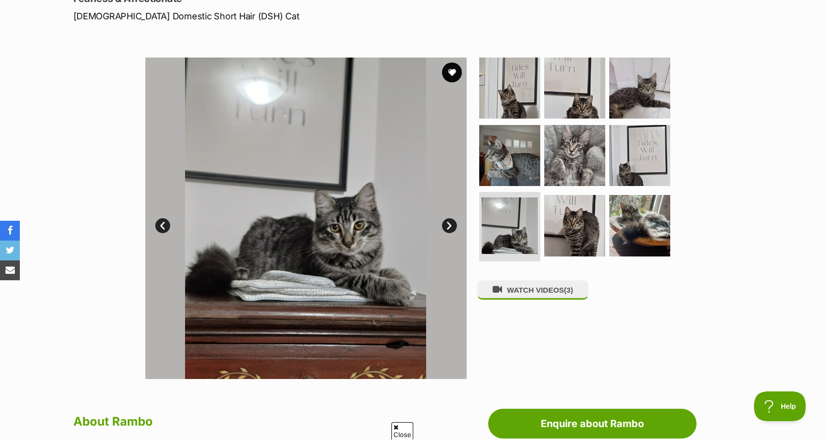
click at [446, 224] on link "Next" at bounding box center [449, 225] width 15 height 15
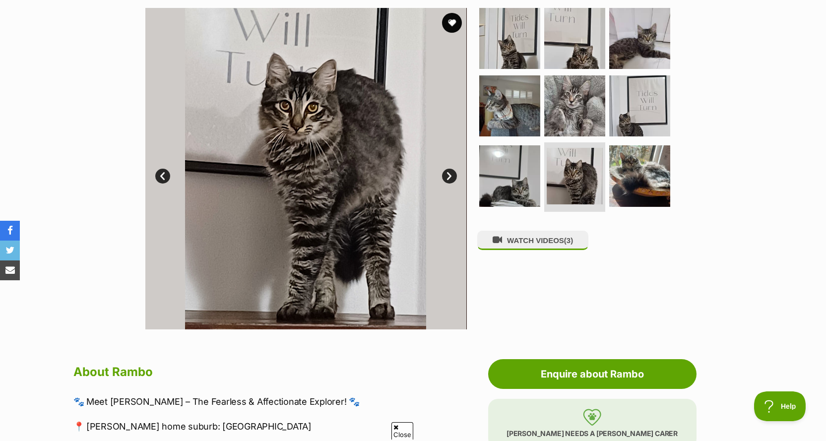
scroll to position [397, 0]
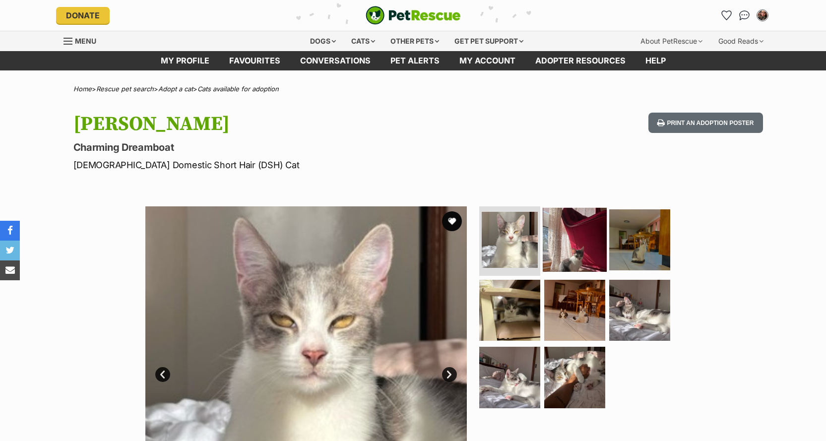
drag, startPoint x: 0, startPoint y: 0, endPoint x: 559, endPoint y: 242, distance: 609.5
click at [559, 242] on img at bounding box center [575, 240] width 64 height 64
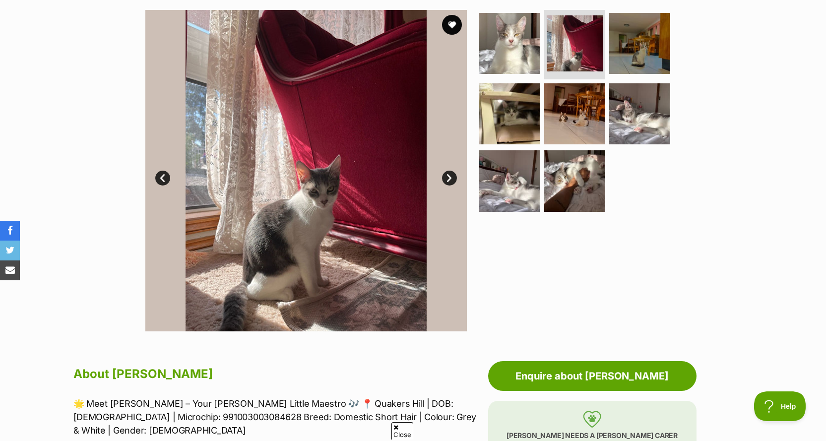
scroll to position [198, 0]
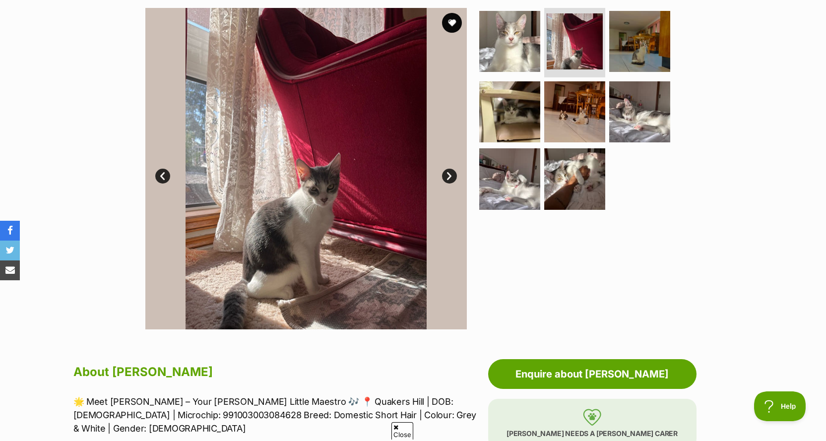
click at [438, 159] on img at bounding box center [305, 168] width 321 height 321
click at [437, 182] on img at bounding box center [305, 168] width 321 height 321
click at [442, 179] on img at bounding box center [305, 168] width 321 height 321
click at [449, 178] on link "Next" at bounding box center [449, 176] width 15 height 15
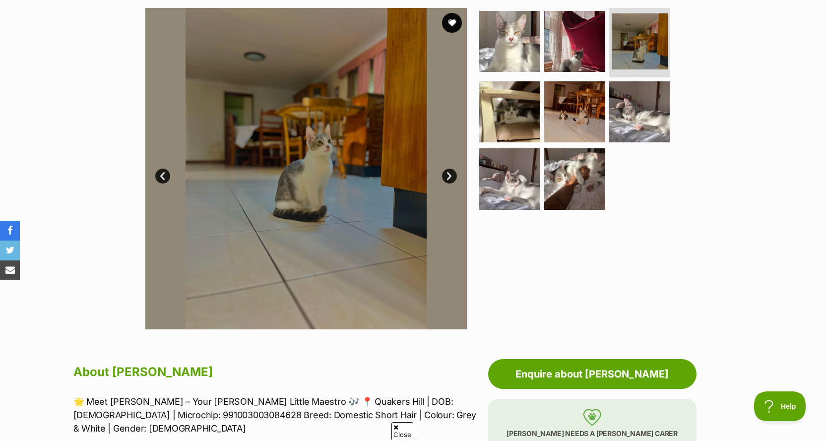
click at [449, 178] on link "Next" at bounding box center [449, 176] width 15 height 15
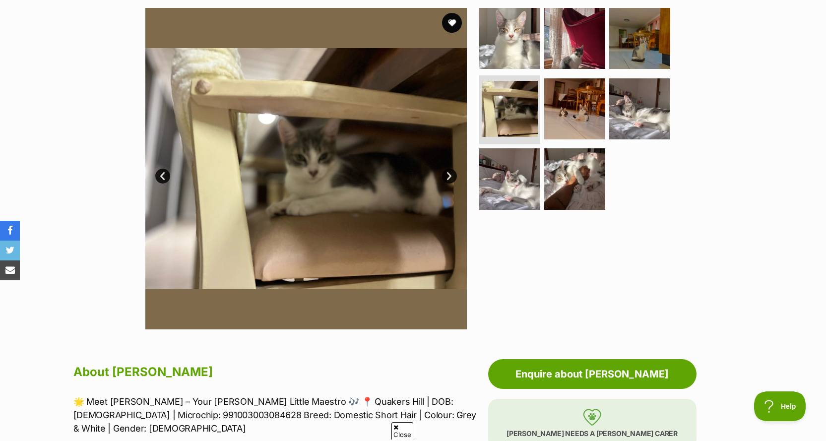
click at [449, 178] on link "Next" at bounding box center [449, 176] width 15 height 15
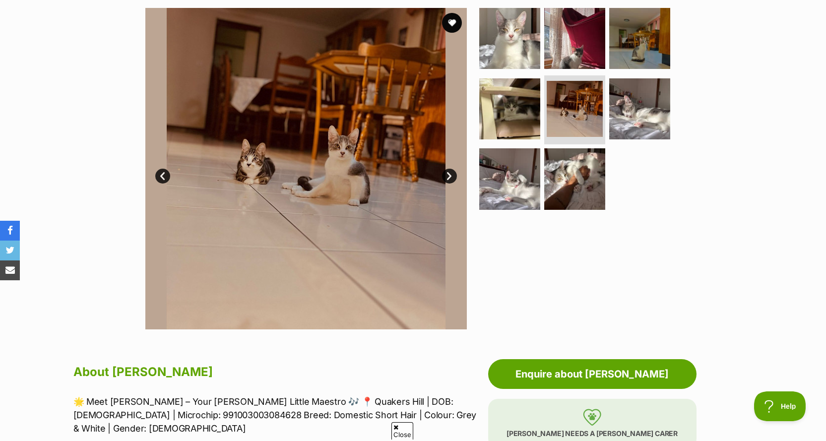
click at [451, 178] on link "Next" at bounding box center [449, 176] width 15 height 15
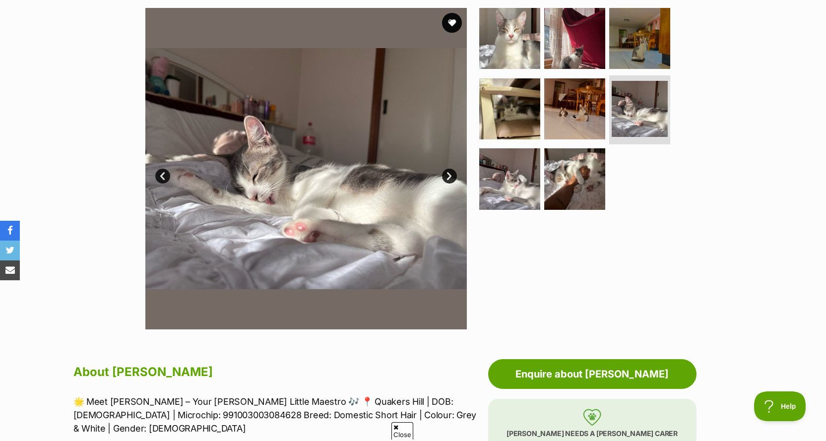
click at [451, 178] on link "Next" at bounding box center [449, 176] width 15 height 15
